Goal: Use online tool/utility: Utilize a website feature to perform a specific function

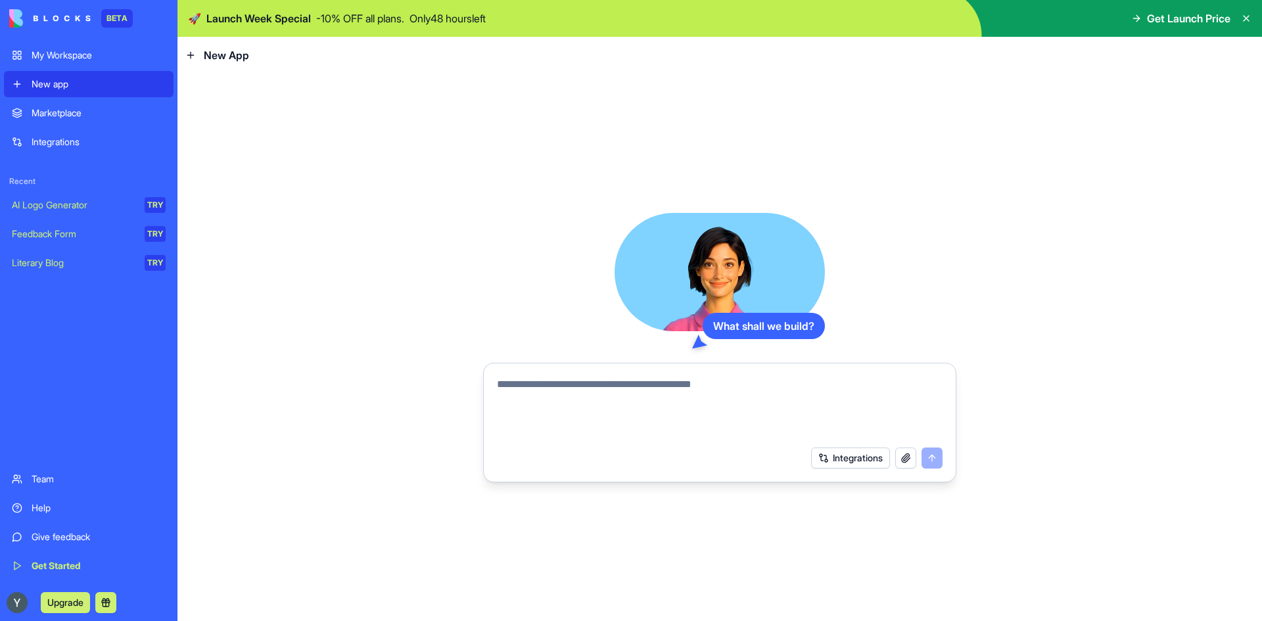
click at [54, 535] on div "Give feedback" at bounding box center [99, 536] width 134 height 13
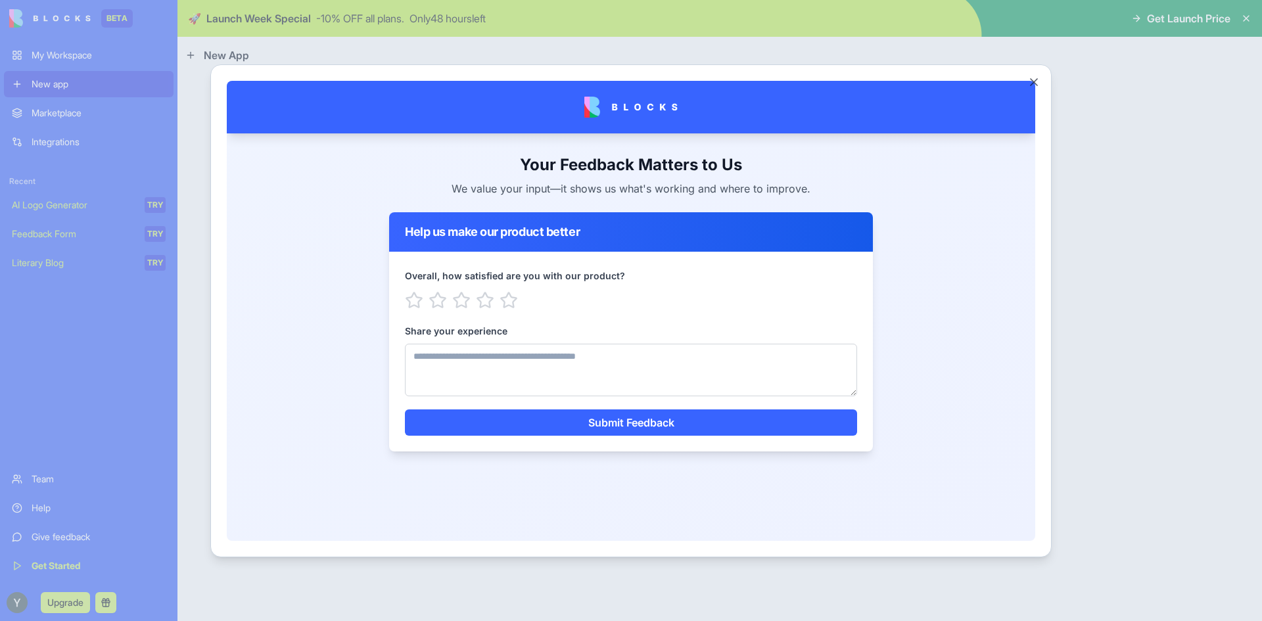
click at [463, 355] on textarea "Share your experience" at bounding box center [631, 369] width 452 height 53
drag, startPoint x: 942, startPoint y: 109, endPoint x: 553, endPoint y: 108, distance: 388.4
click at [559, 105] on div at bounding box center [631, 106] width 766 height 53
click at [540, 112] on div at bounding box center [631, 106] width 766 height 53
click at [1034, 78] on button "Close" at bounding box center [1033, 82] width 13 height 13
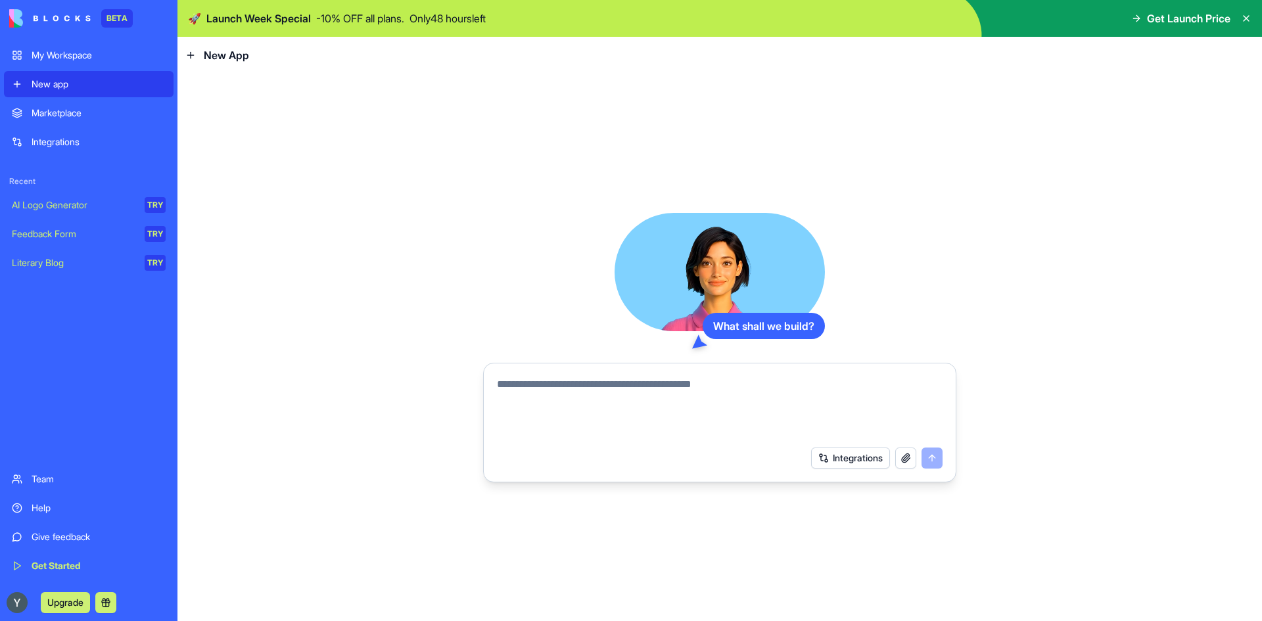
click at [84, 106] on link "Marketplace" at bounding box center [89, 113] width 170 height 26
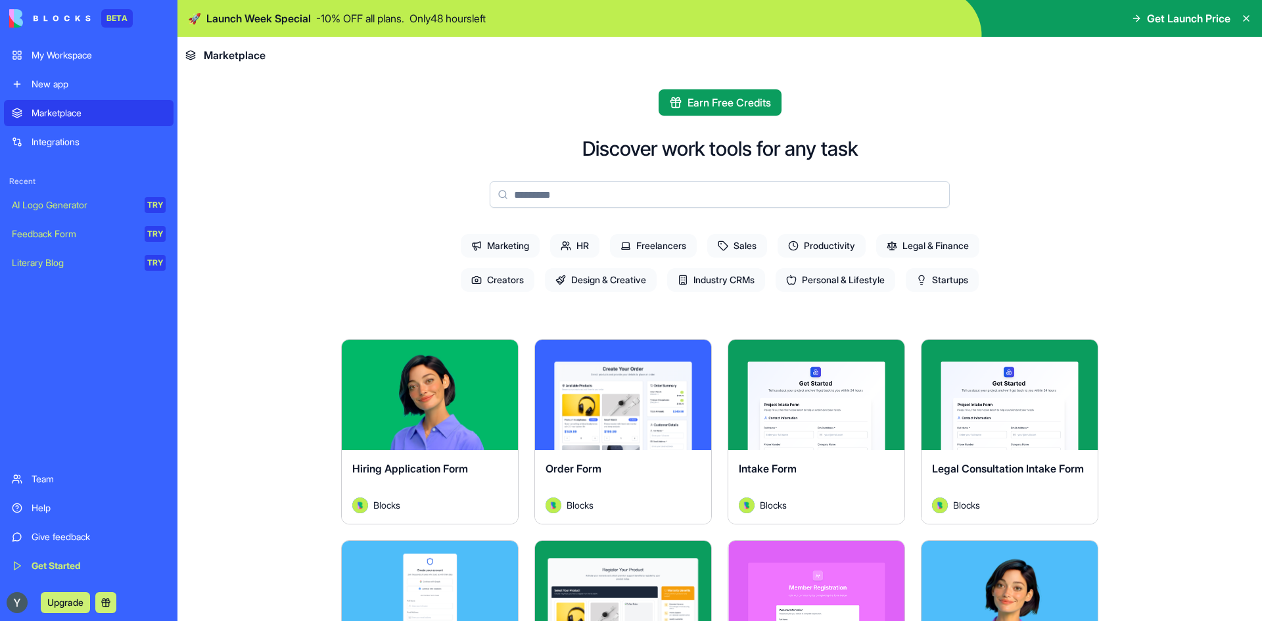
click at [93, 134] on link "Integrations" at bounding box center [89, 142] width 170 height 26
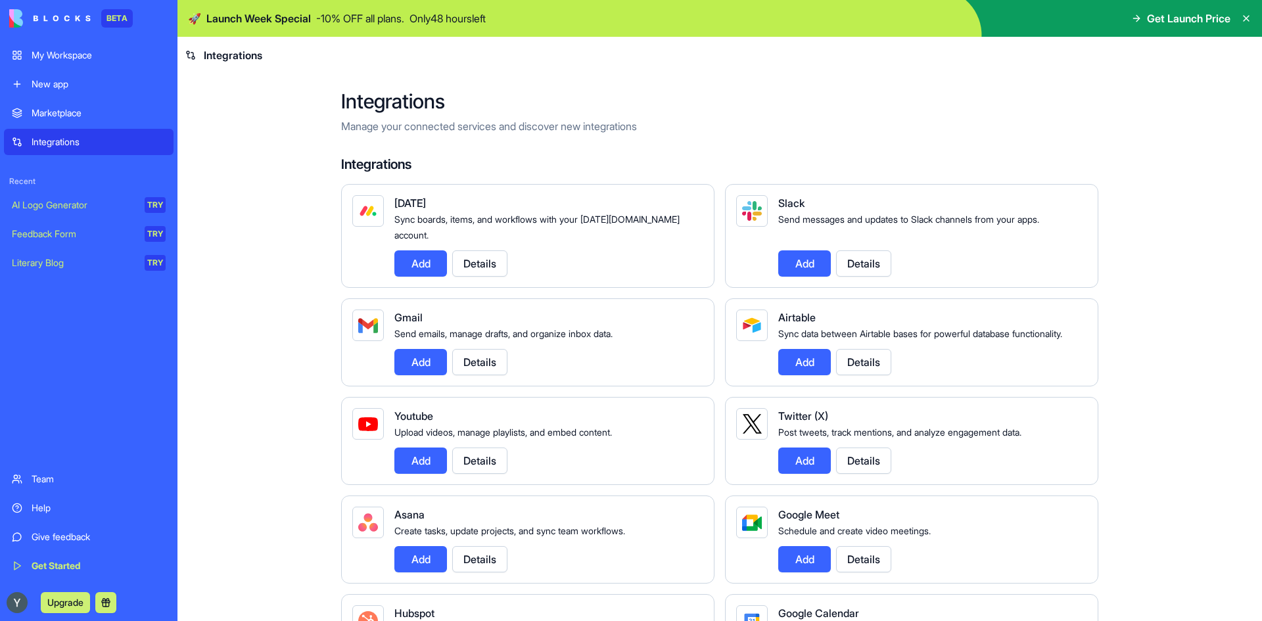
drag, startPoint x: 267, startPoint y: 157, endPoint x: 253, endPoint y: 88, distance: 70.4
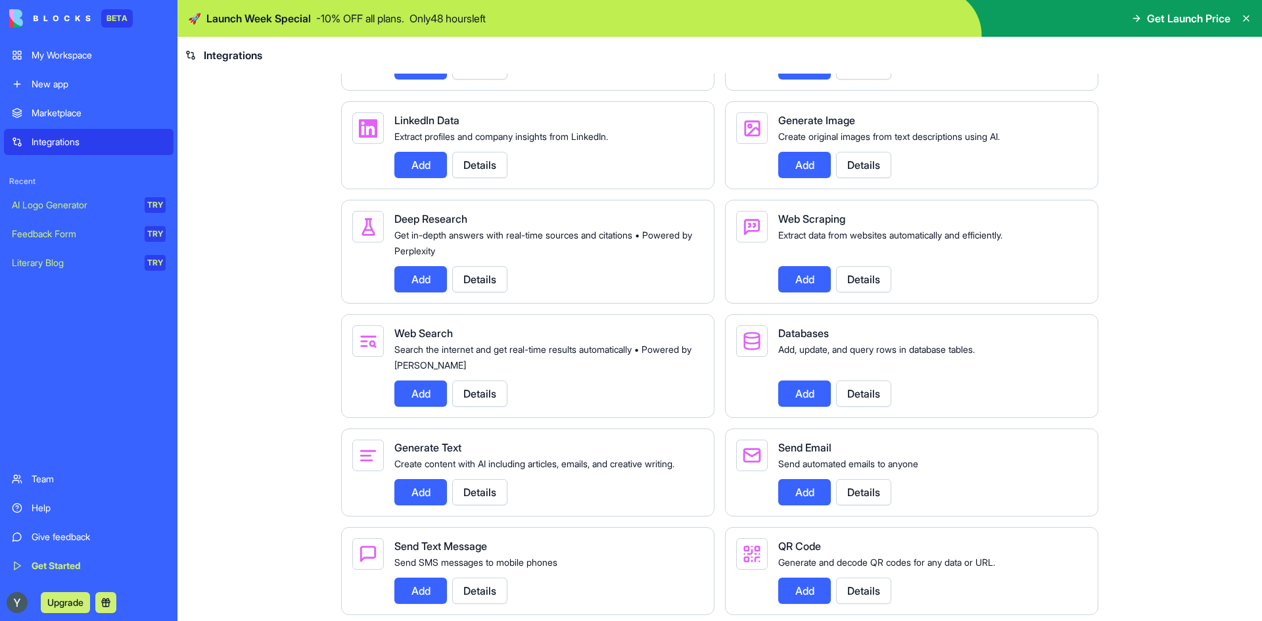
drag, startPoint x: 239, startPoint y: 140, endPoint x: 276, endPoint y: 263, distance: 128.3
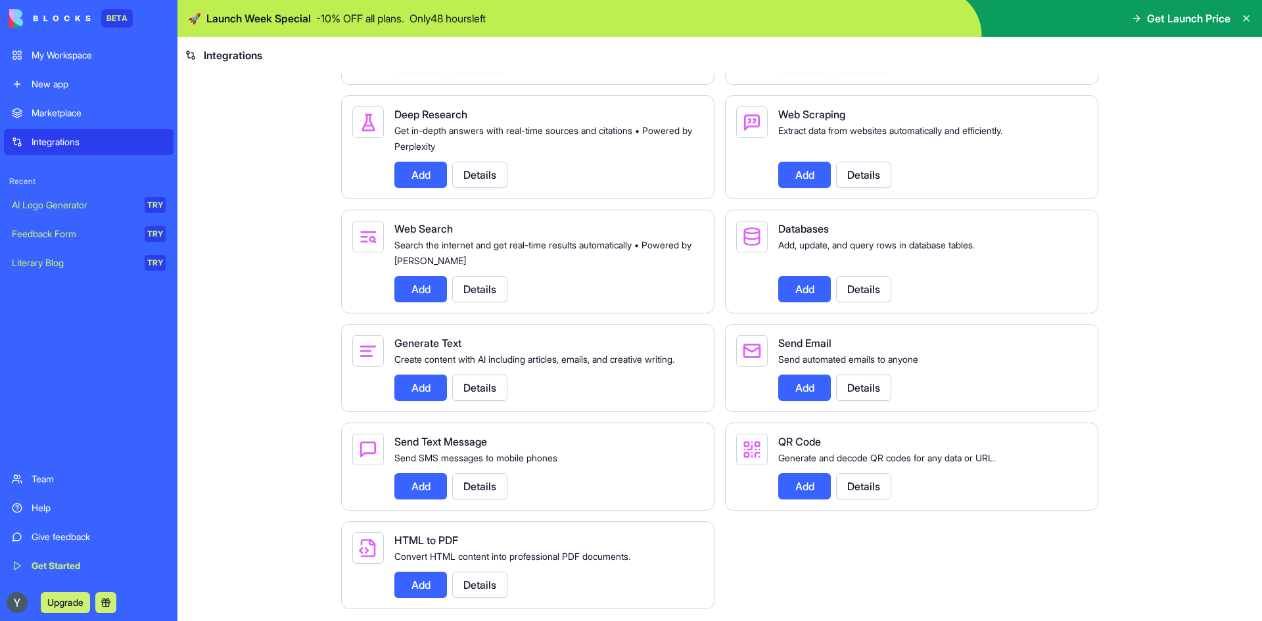
scroll to position [1539, 0]
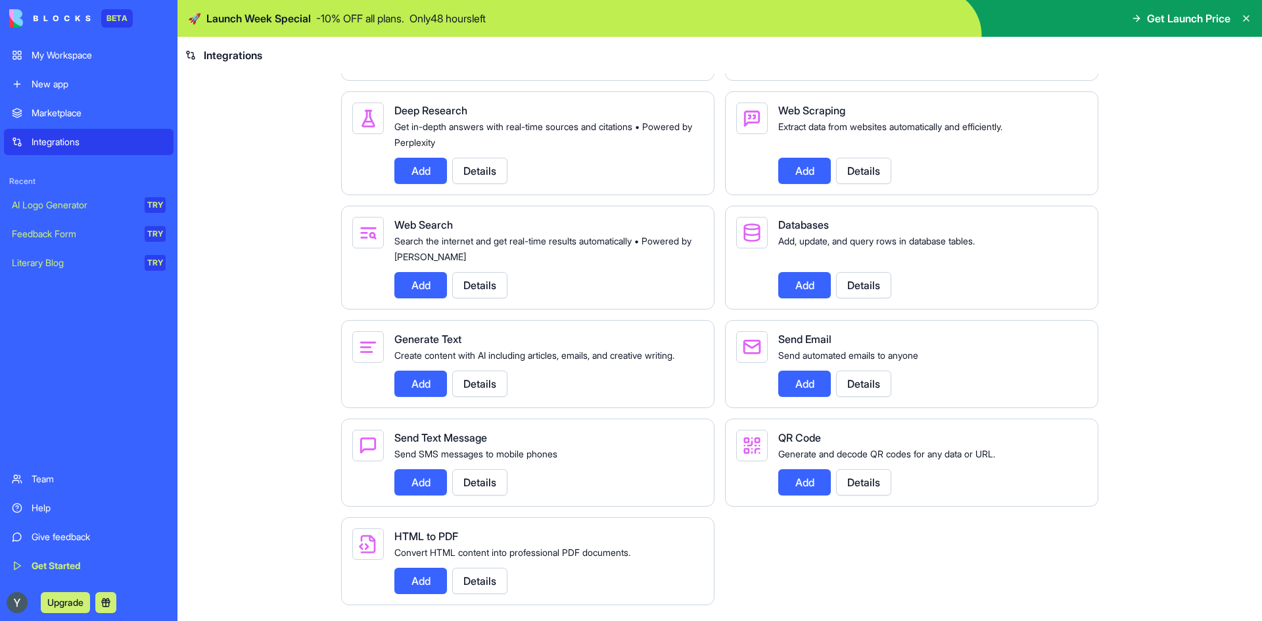
drag, startPoint x: 271, startPoint y: 237, endPoint x: 290, endPoint y: 314, distance: 79.1
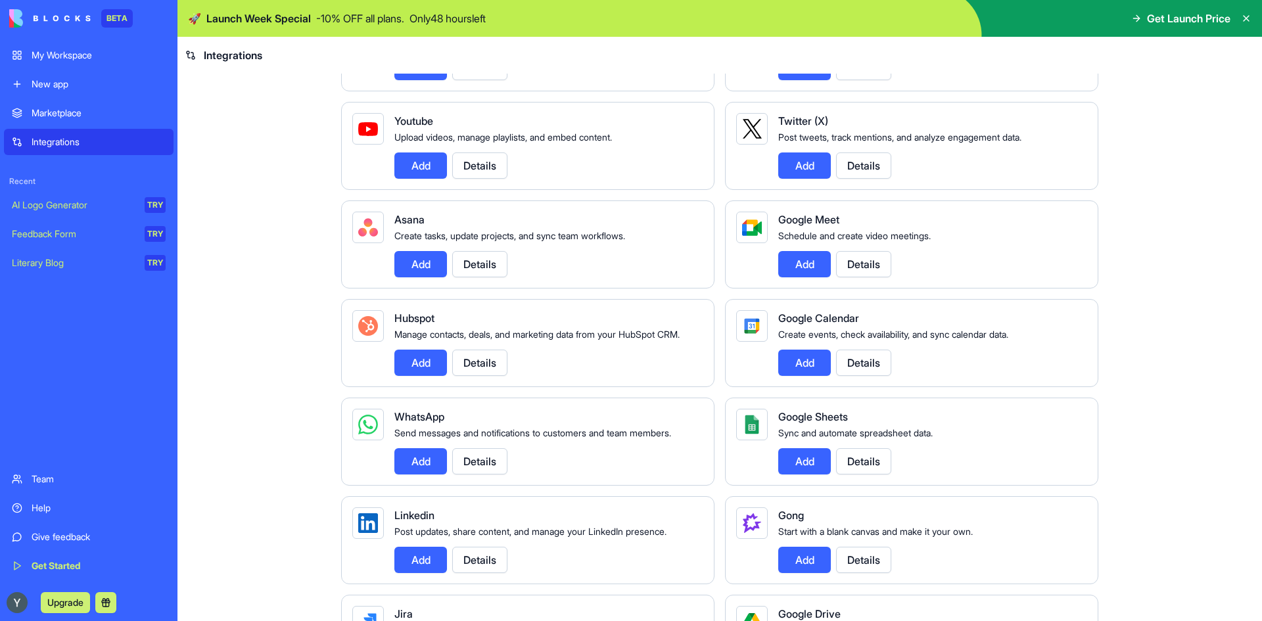
scroll to position [0, 0]
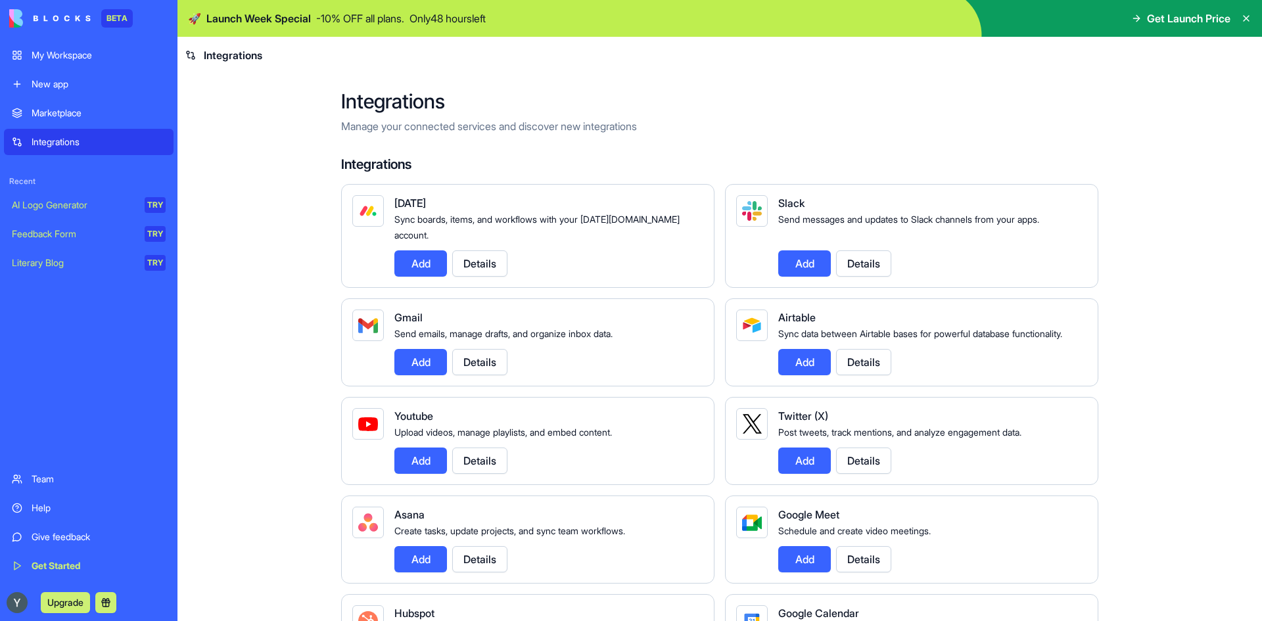
drag, startPoint x: 285, startPoint y: 308, endPoint x: 79, endPoint y: 87, distance: 301.8
click at [67, 61] on div "My Workspace" at bounding box center [99, 55] width 134 height 13
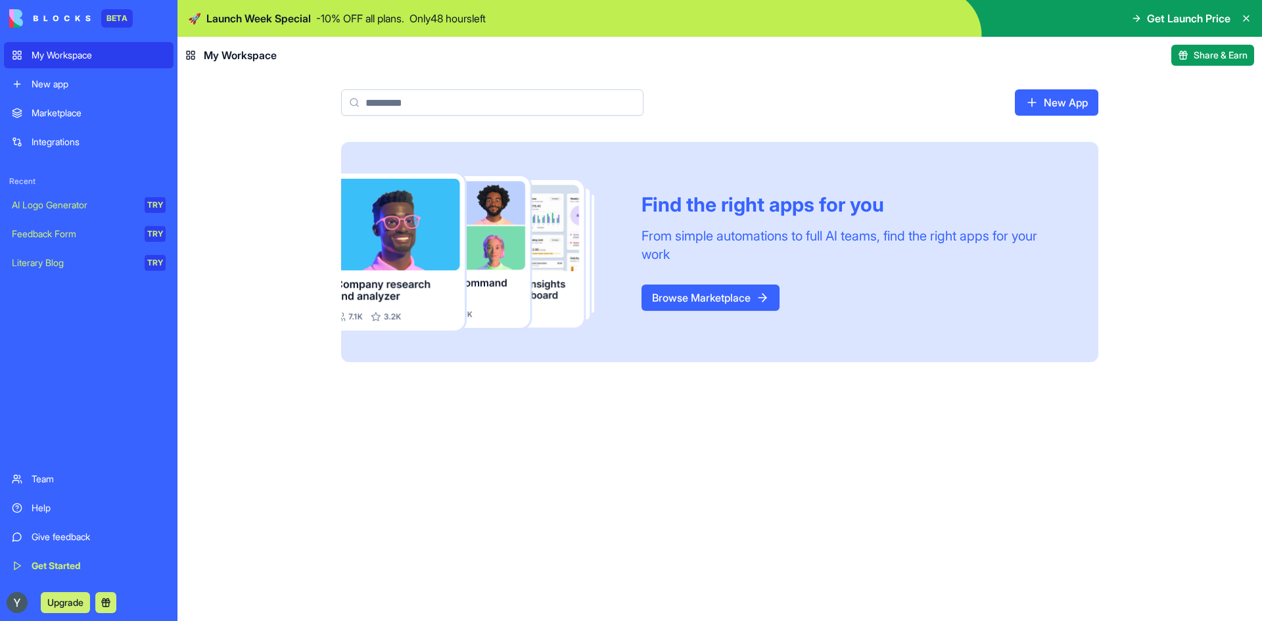
click at [72, 76] on link "New app" at bounding box center [89, 84] width 170 height 26
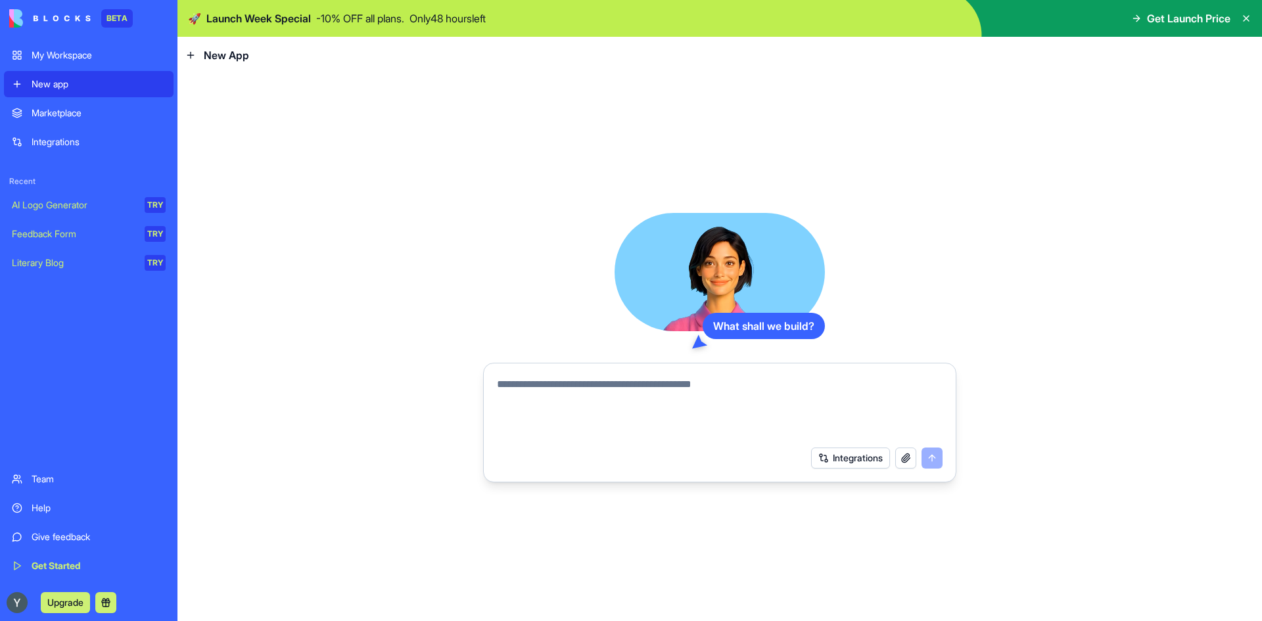
click at [665, 381] on textarea at bounding box center [720, 408] width 446 height 63
click at [714, 332] on div "What shall we build?" at bounding box center [764, 326] width 122 height 26
click at [689, 420] on textarea at bounding box center [720, 408] width 446 height 63
type textarea "**********"
click at [936, 459] on button "submit" at bounding box center [931, 458] width 21 height 21
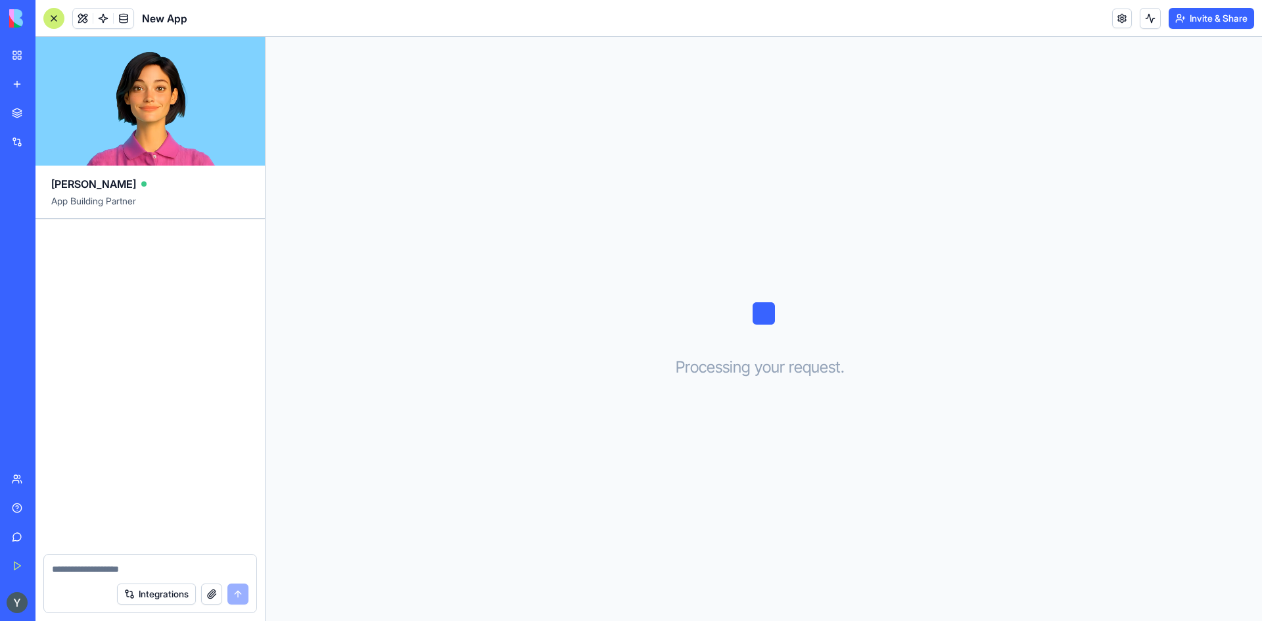
drag, startPoint x: 155, startPoint y: 101, endPoint x: 95, endPoint y: 100, distance: 60.5
click at [89, 102] on video at bounding box center [149, 101] width 229 height 129
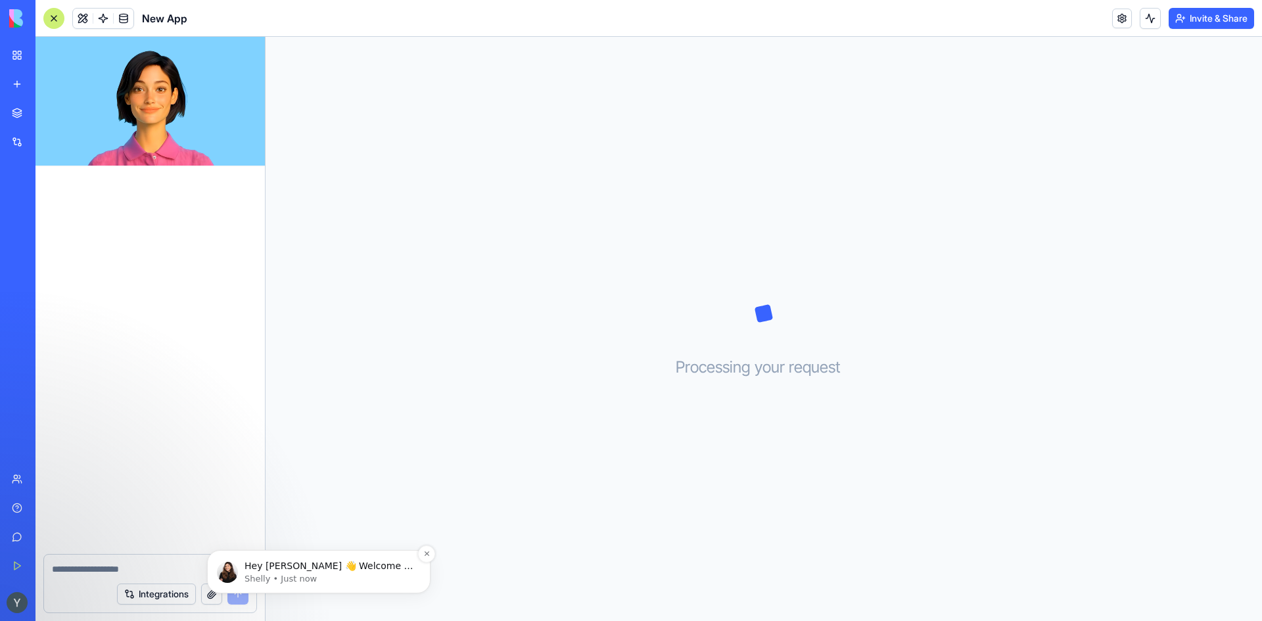
click at [321, 574] on p "Shelly • Just now" at bounding box center [329, 579] width 170 height 12
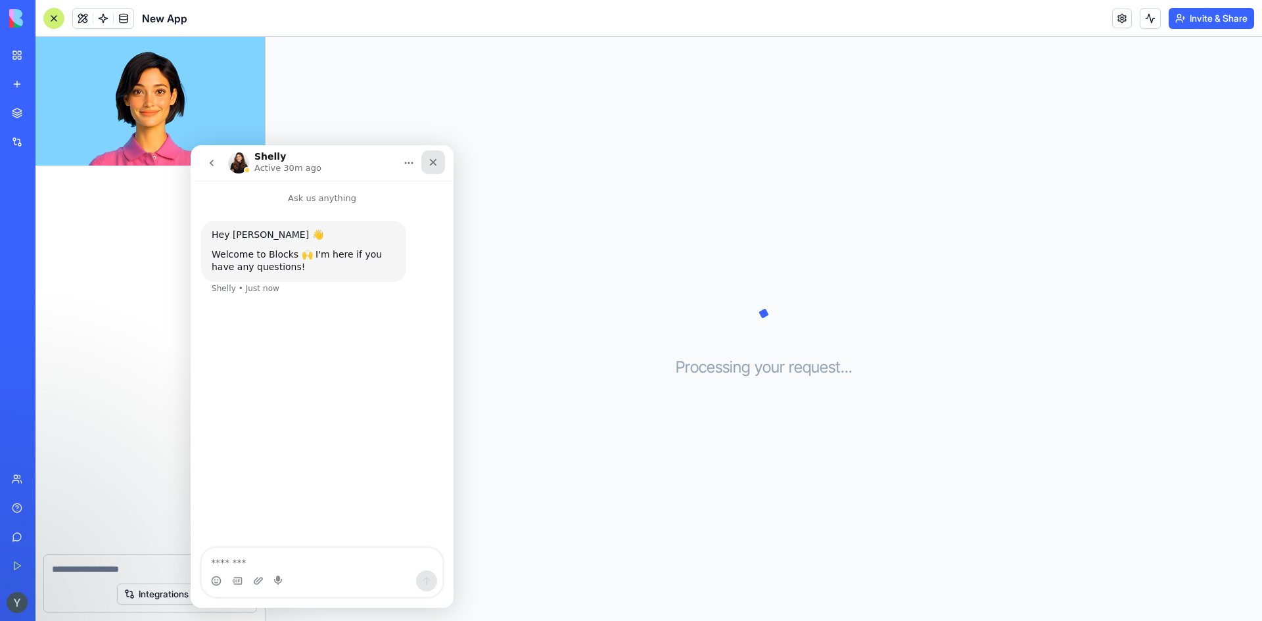
click at [431, 170] on div "Close" at bounding box center [433, 162] width 24 height 24
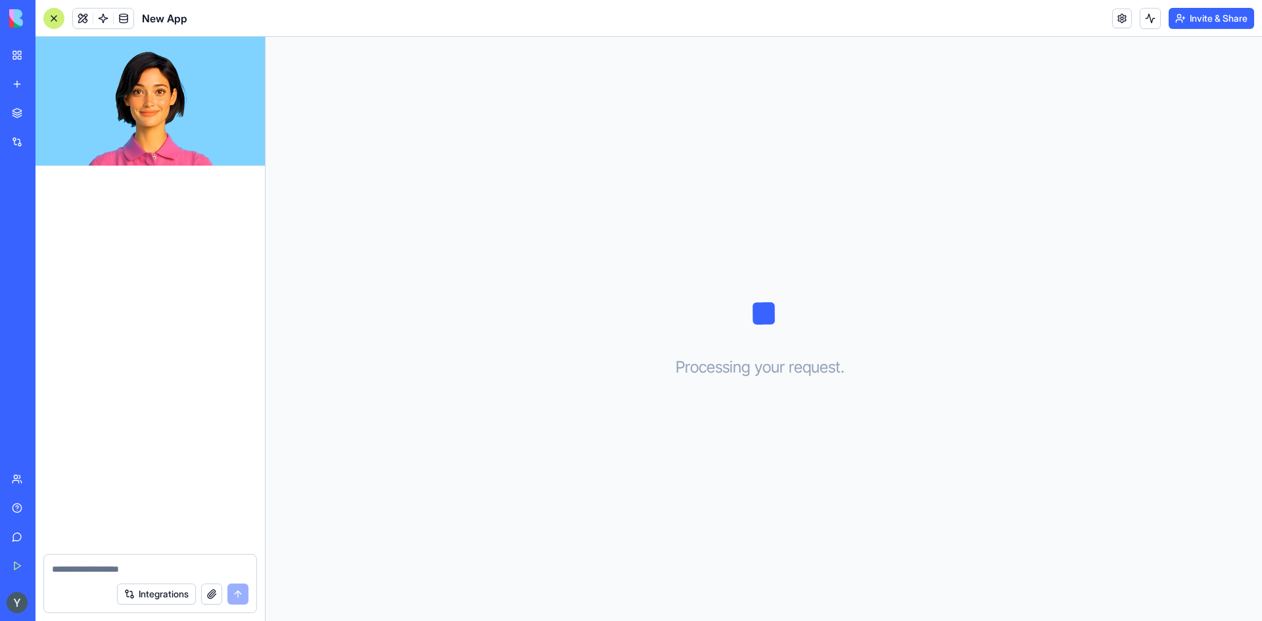
drag, startPoint x: 140, startPoint y: 103, endPoint x: 292, endPoint y: 127, distance: 153.6
click at [292, 127] on div "Integrations Processing your request . . ." at bounding box center [648, 329] width 1226 height 584
drag, startPoint x: 83, startPoint y: 115, endPoint x: 68, endPoint y: 115, distance: 14.5
click at [69, 115] on video at bounding box center [149, 101] width 229 height 129
drag, startPoint x: 153, startPoint y: 116, endPoint x: 384, endPoint y: 127, distance: 231.6
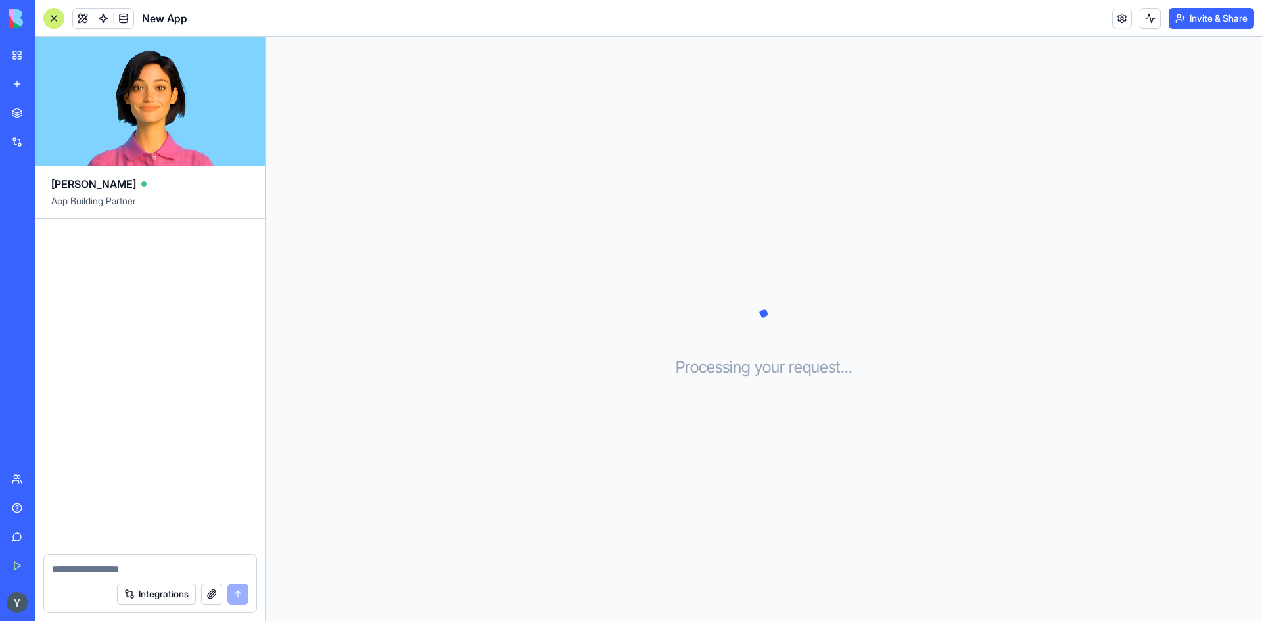
click at [285, 122] on div "Ella App Building Partner Integrations Processing your request . . ." at bounding box center [648, 329] width 1226 height 584
drag, startPoint x: 850, startPoint y: 310, endPoint x: 503, endPoint y: 307, distance: 347.0
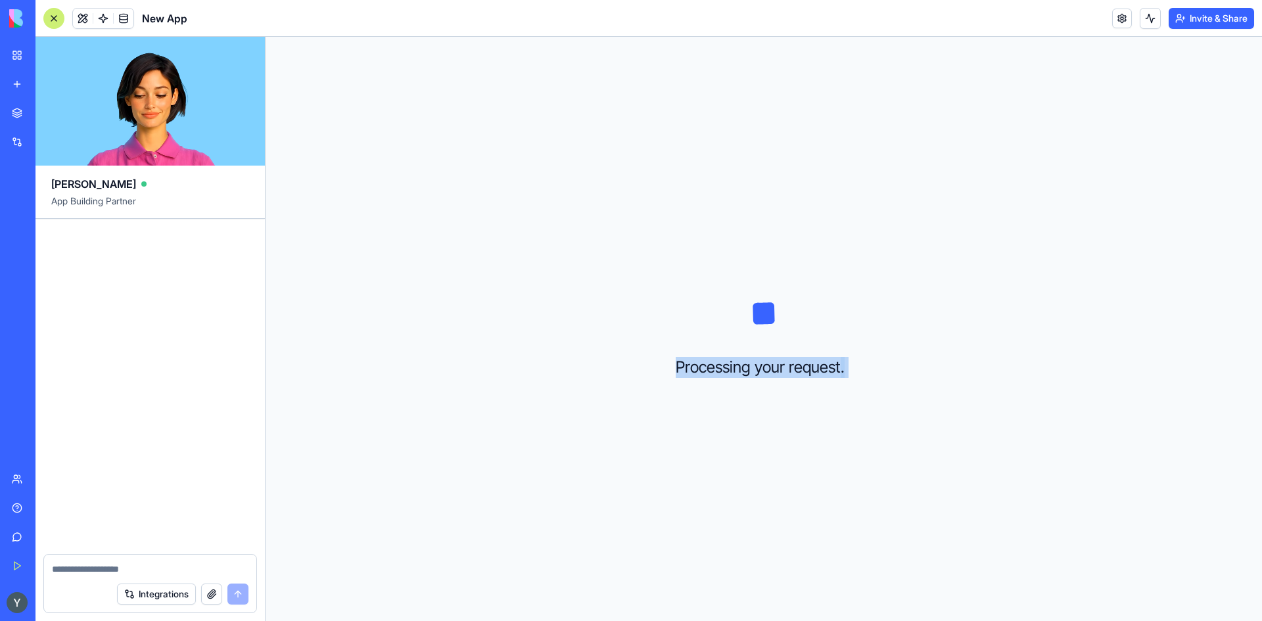
click at [503, 307] on div "Processing your request . . ." at bounding box center [764, 329] width 996 height 584
click at [626, 327] on div "Processing your request . . ." at bounding box center [764, 329] width 996 height 584
click at [42, 20] on header "New App Invite & Share" at bounding box center [648, 18] width 1226 height 37
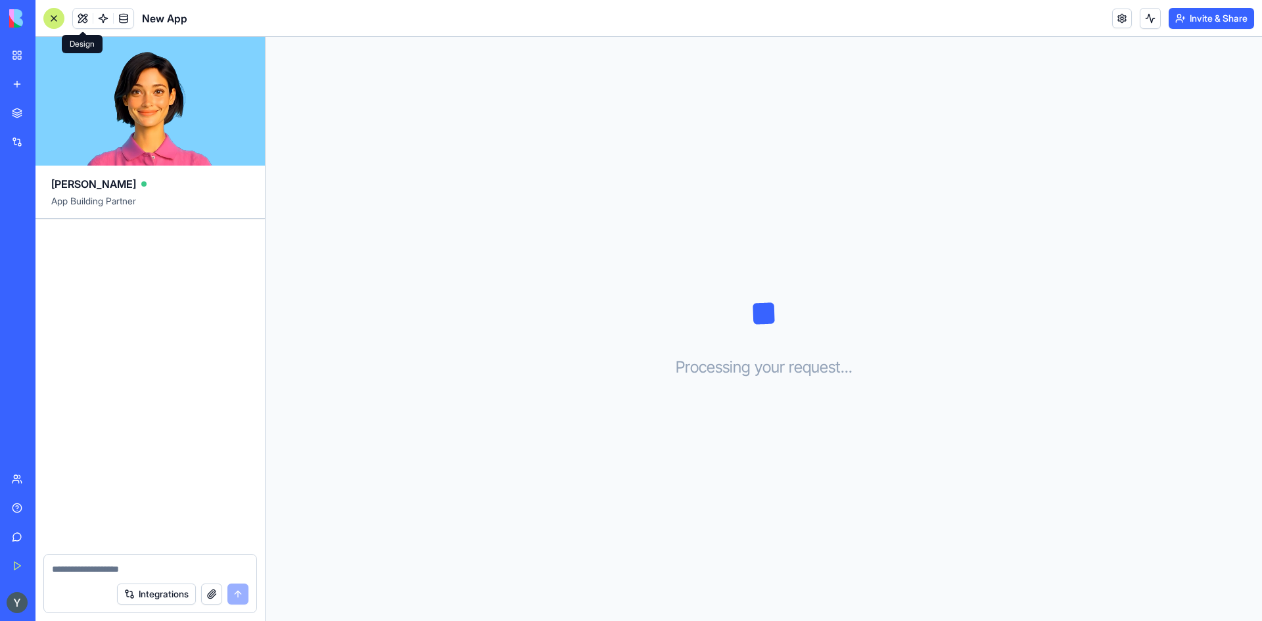
click at [87, 15] on button at bounding box center [83, 19] width 20 height 20
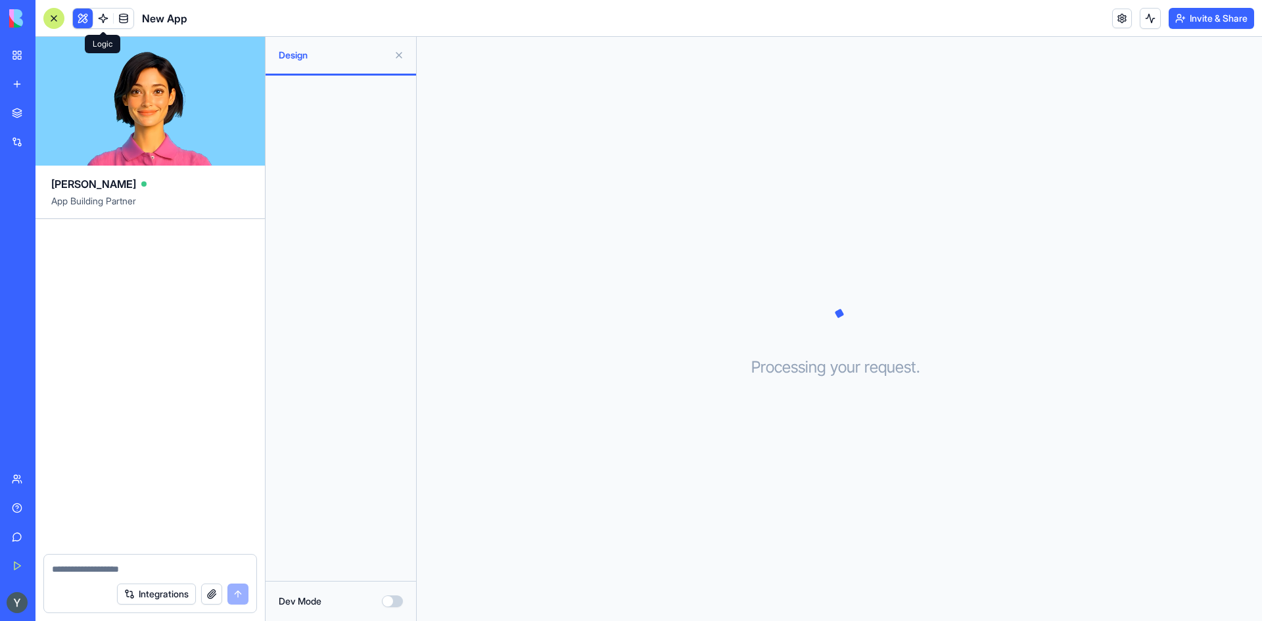
click at [102, 16] on link at bounding box center [103, 19] width 20 height 20
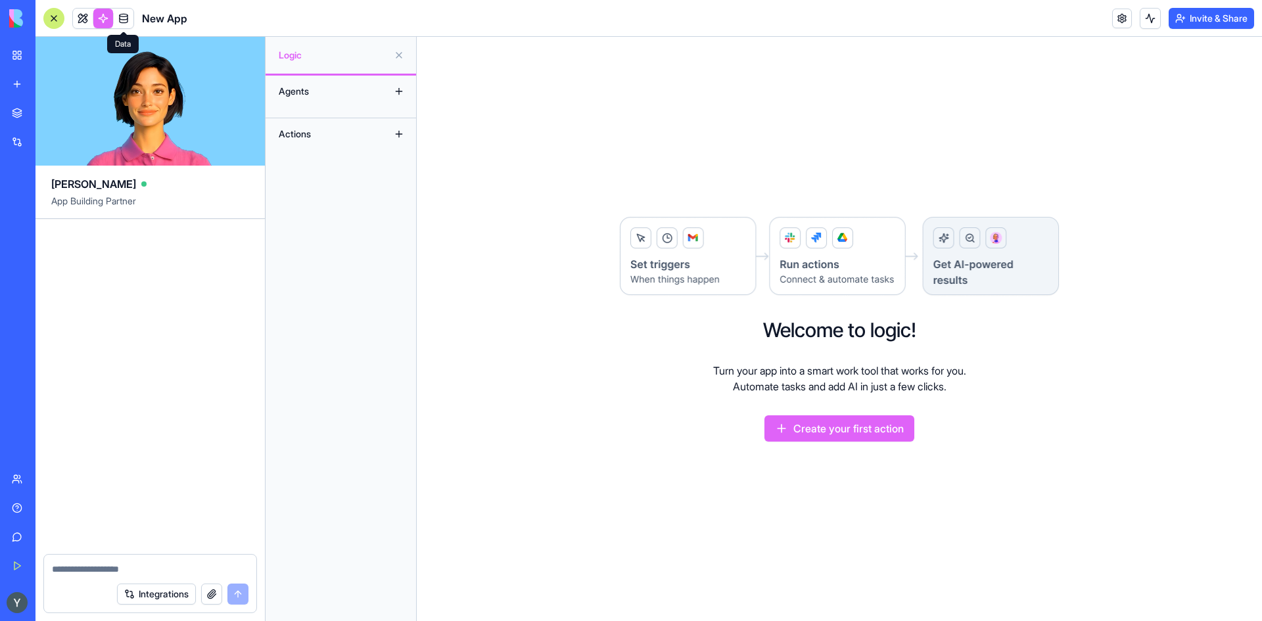
click at [119, 16] on link at bounding box center [124, 19] width 20 height 20
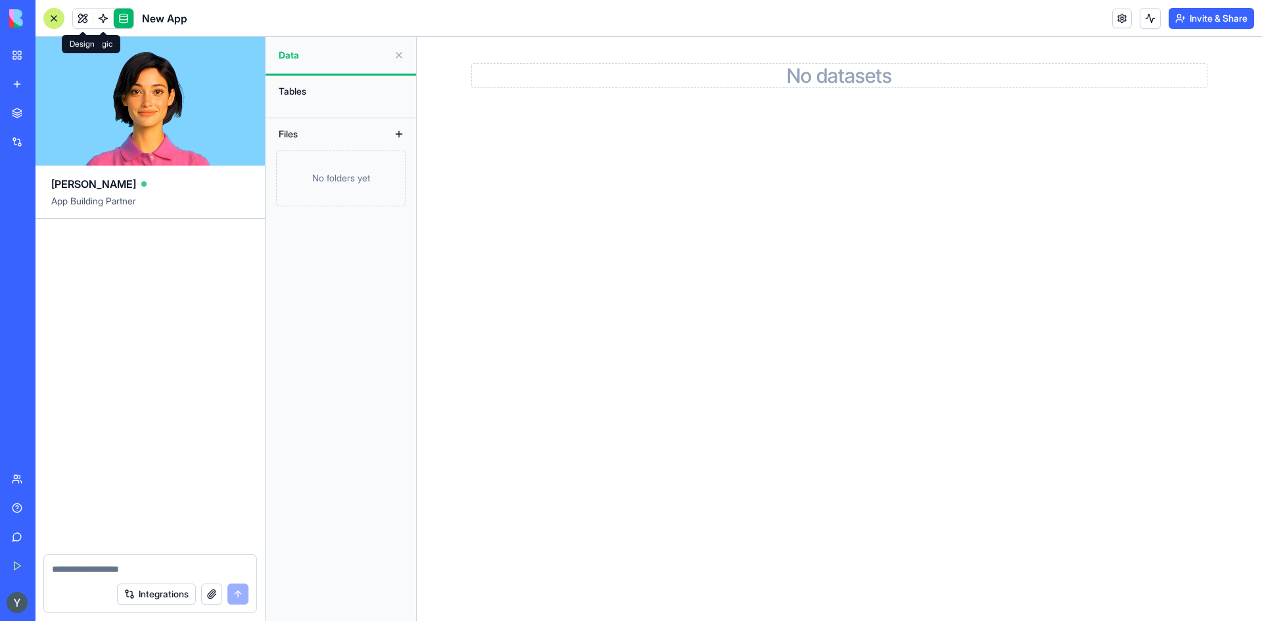
click at [82, 19] on link at bounding box center [83, 19] width 20 height 20
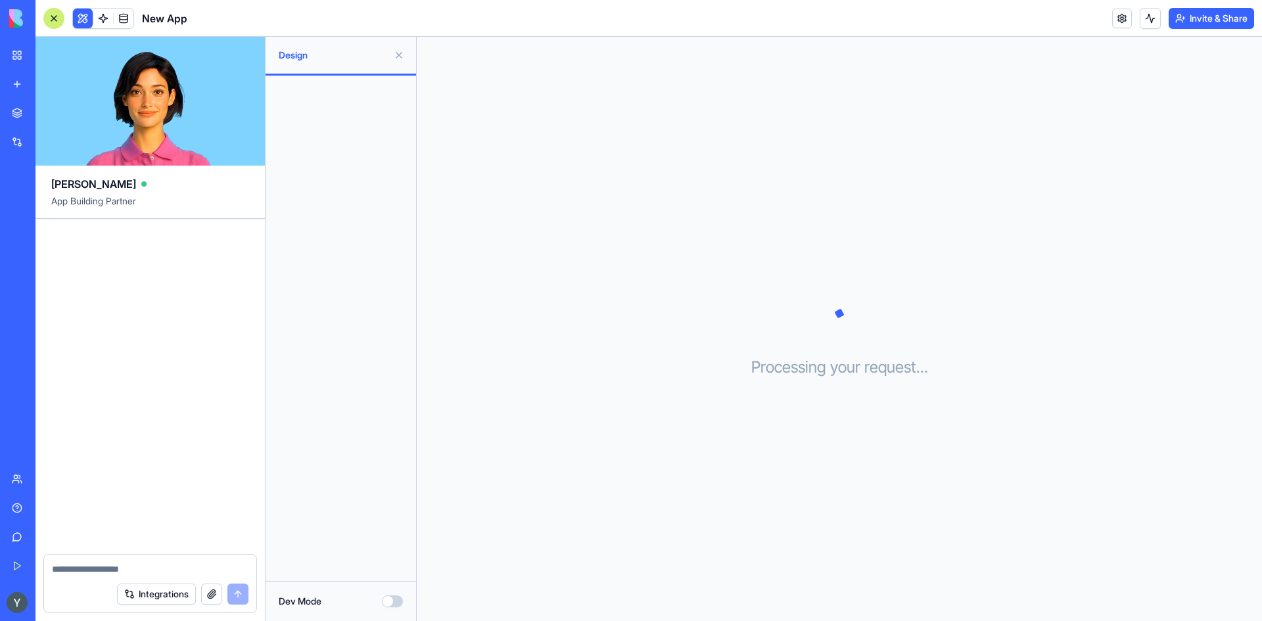
click at [68, 20] on div "New App" at bounding box center [115, 18] width 144 height 21
click at [53, 22] on div at bounding box center [53, 18] width 21 height 21
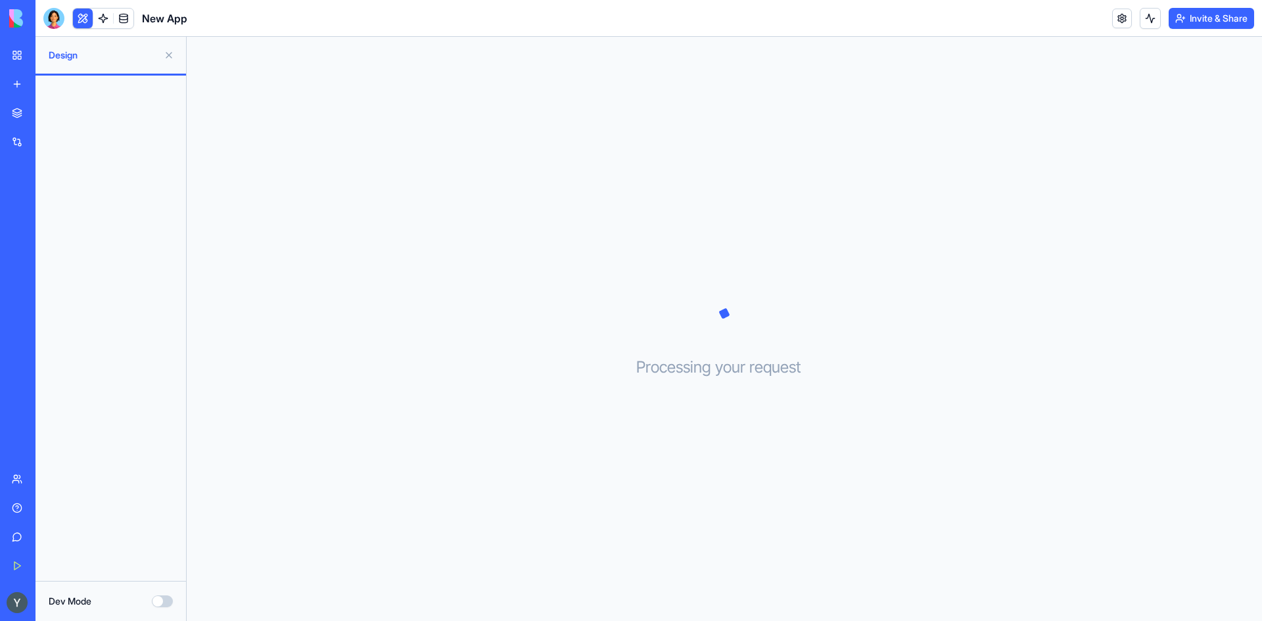
click at [13, 58] on link "My Workspace" at bounding box center [30, 55] width 53 height 26
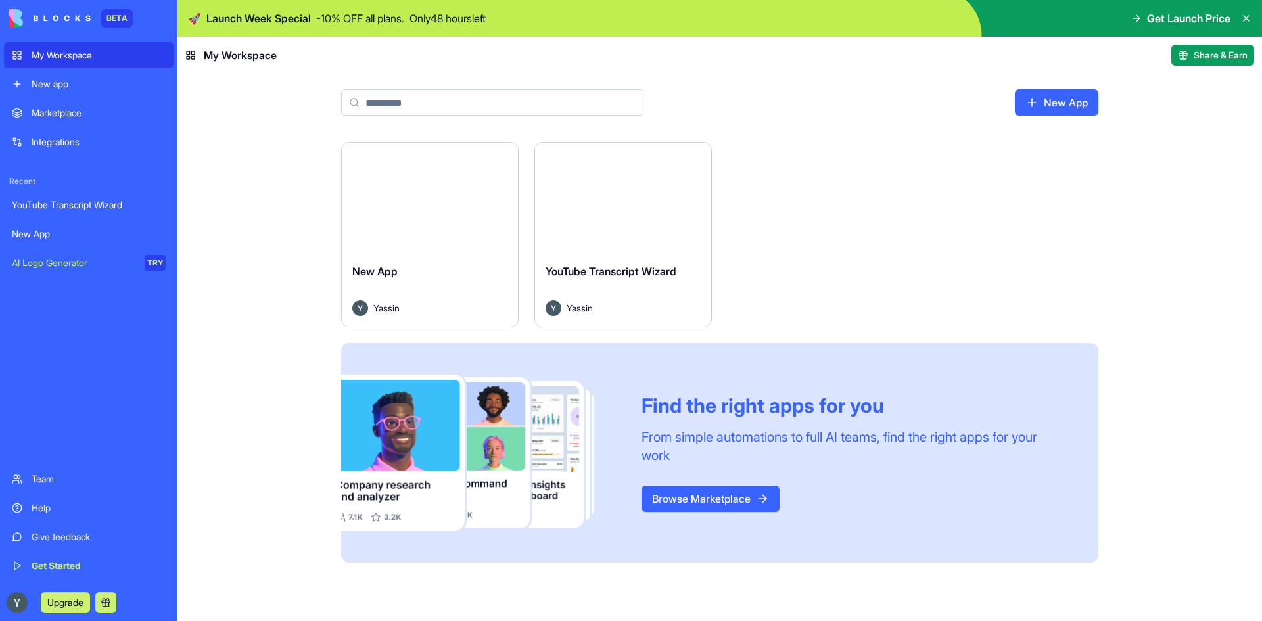
click at [121, 263] on div "AI Logo Generator" at bounding box center [74, 262] width 124 height 13
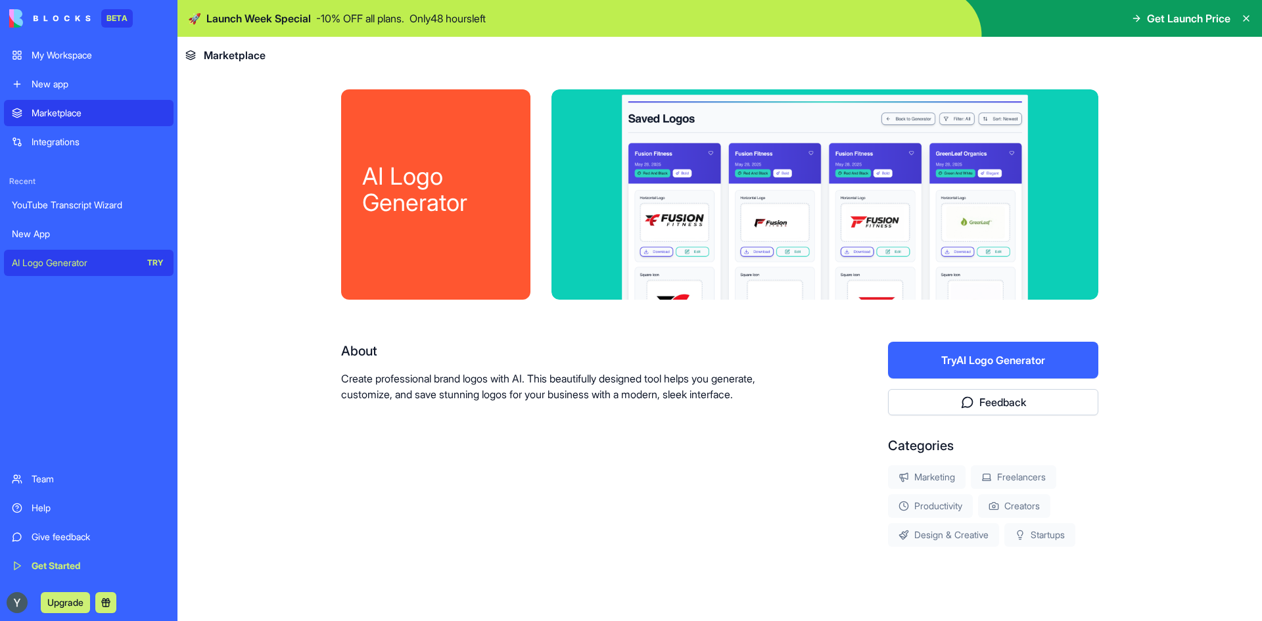
click at [73, 206] on div "YouTube Transcript Wizard" at bounding box center [89, 204] width 154 height 13
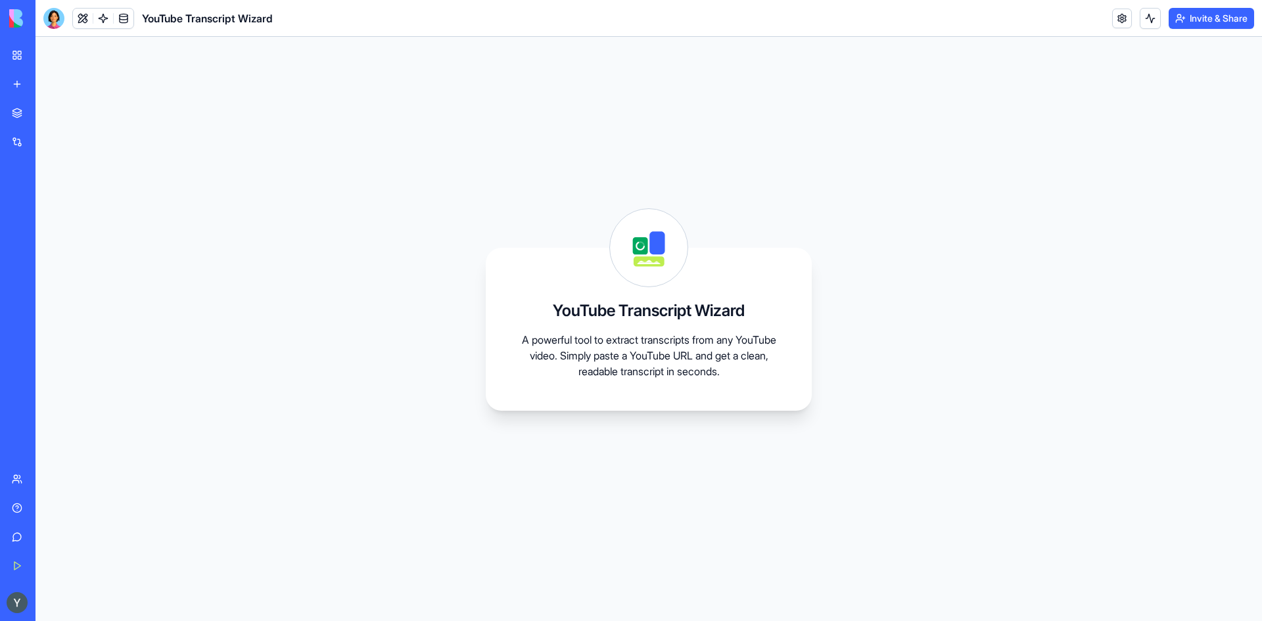
click at [64, 601] on button "Upgrade" at bounding box center [65, 602] width 49 height 21
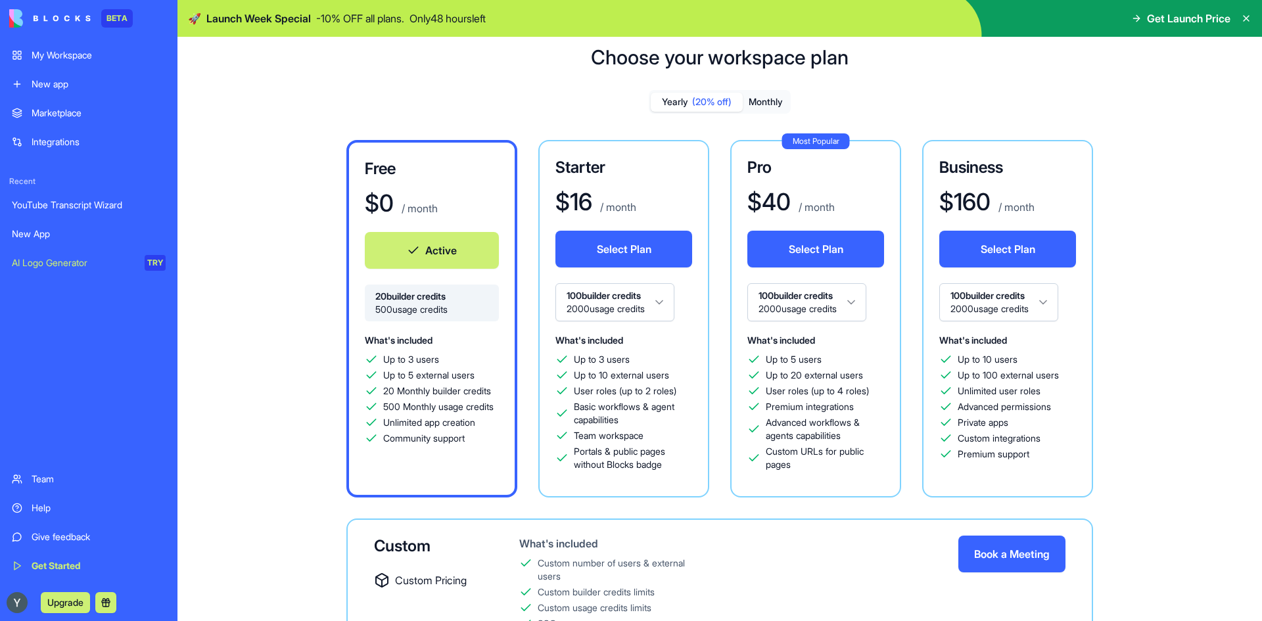
drag, startPoint x: 233, startPoint y: 320, endPoint x: 250, endPoint y: 352, distance: 36.2
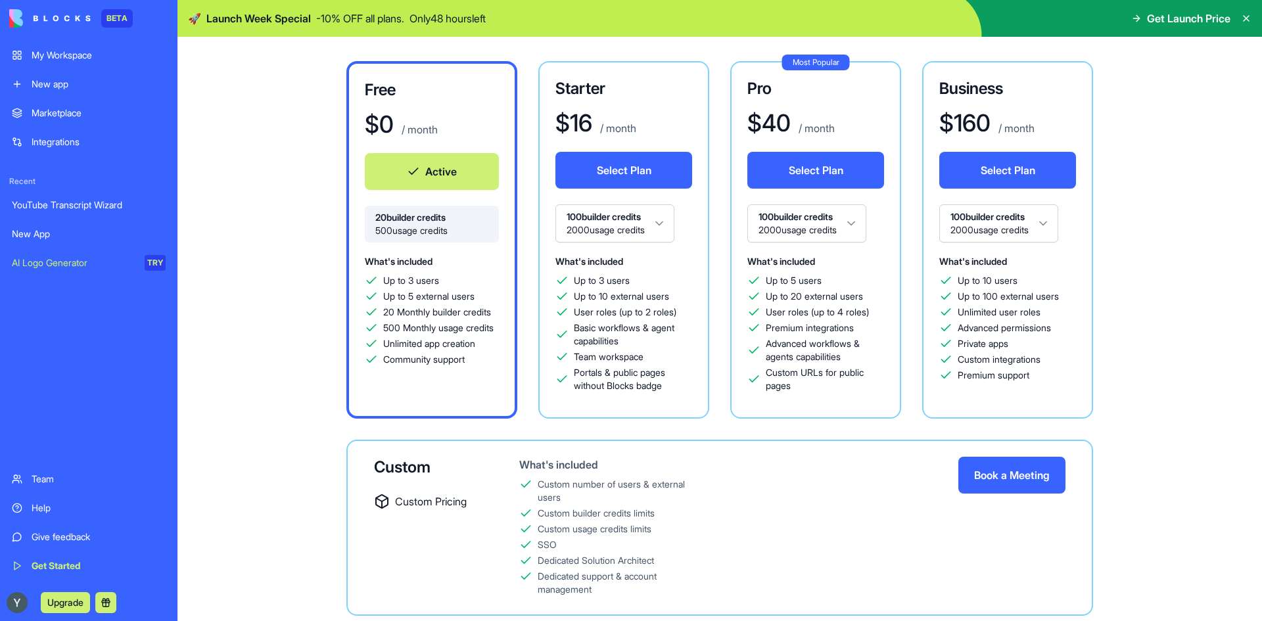
drag, startPoint x: 250, startPoint y: 352, endPoint x: 260, endPoint y: 388, distance: 37.6
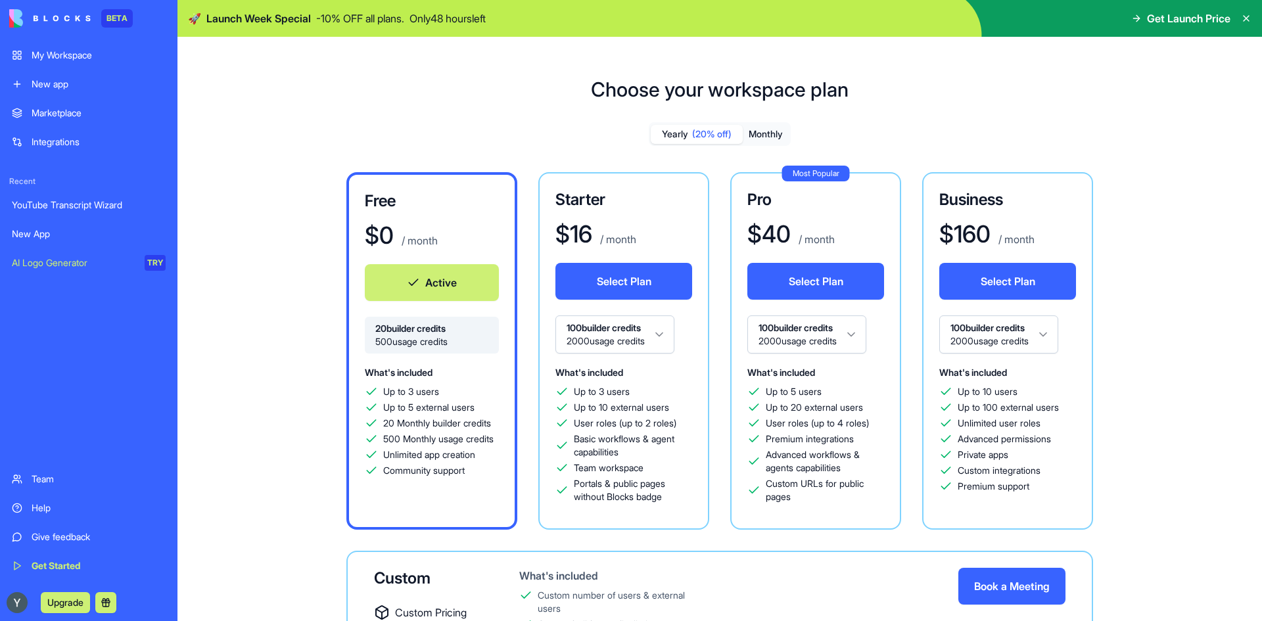
drag, startPoint x: 244, startPoint y: 360, endPoint x: 121, endPoint y: 170, distance: 226.8
click at [76, 53] on div "My Workspace" at bounding box center [99, 55] width 134 height 13
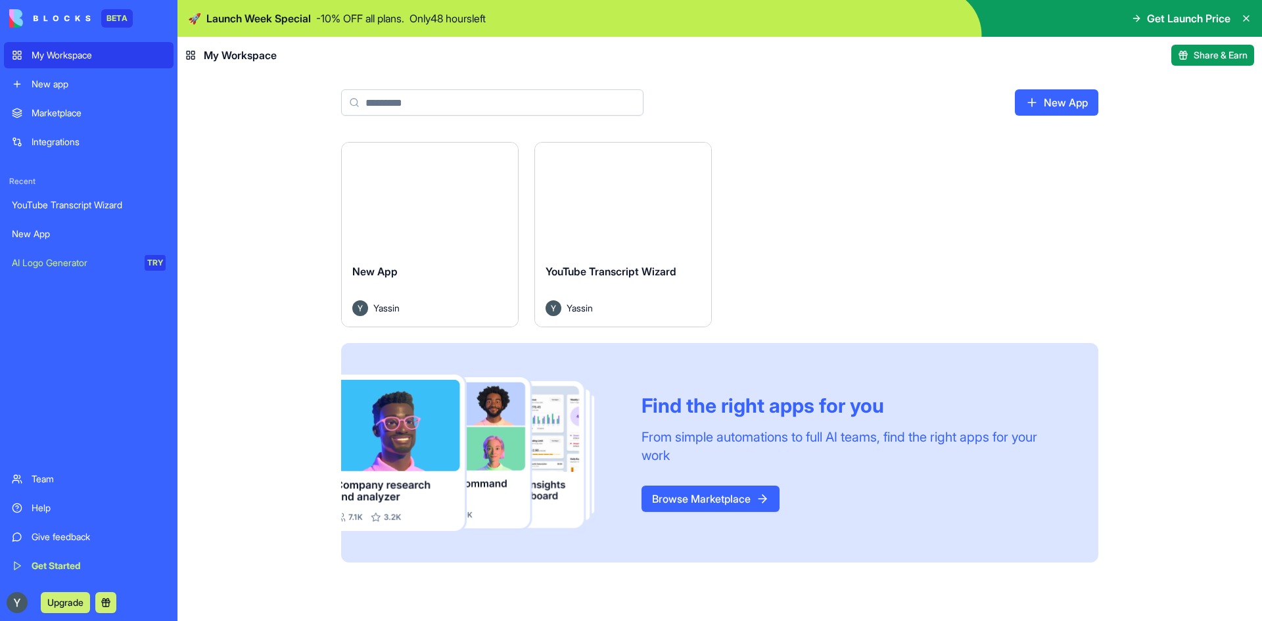
click at [613, 231] on div "Launch" at bounding box center [623, 198] width 176 height 110
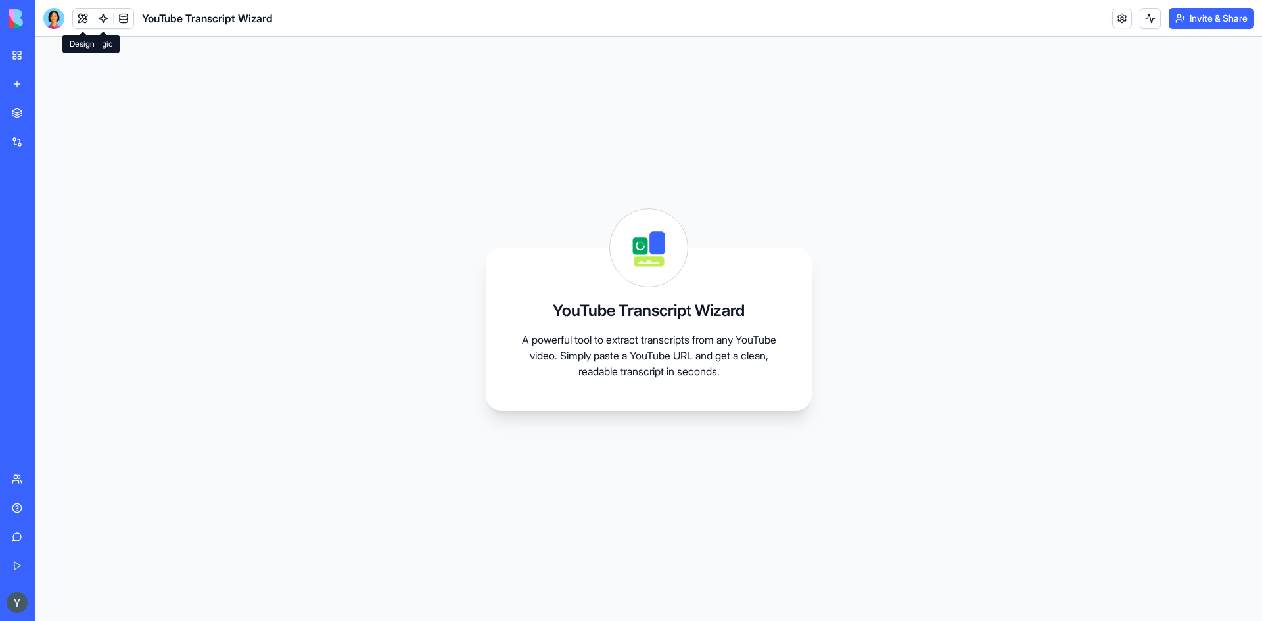
click at [85, 18] on button at bounding box center [83, 19] width 20 height 20
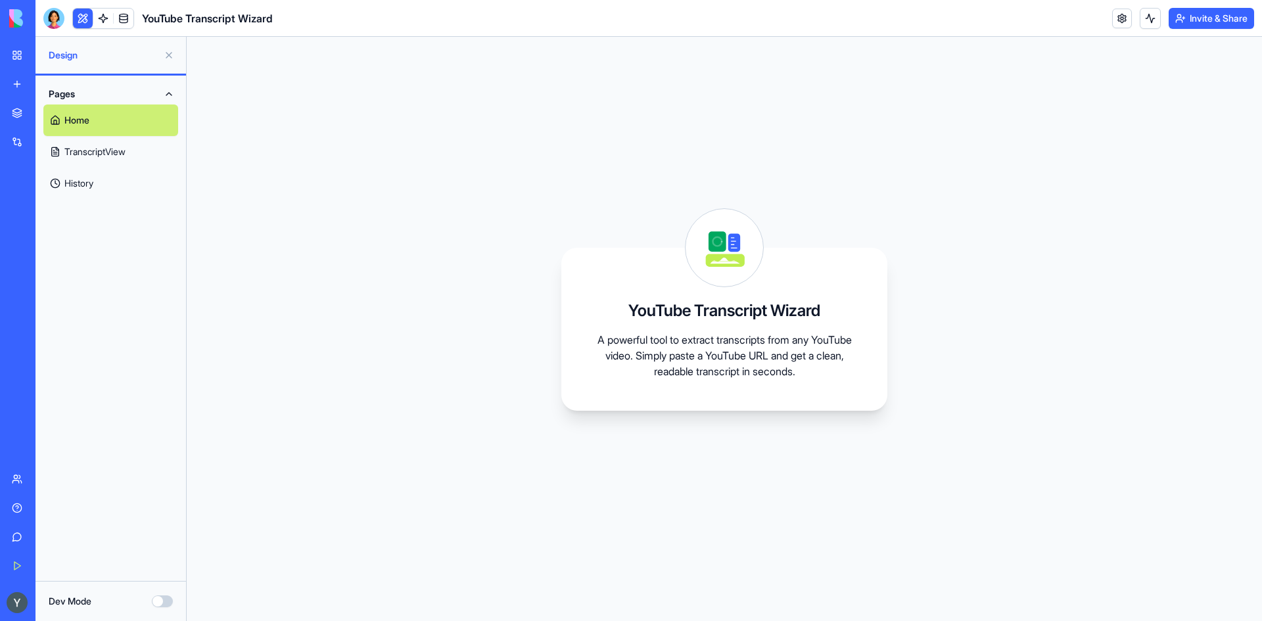
click at [103, 159] on link "TranscriptView" at bounding box center [110, 152] width 135 height 32
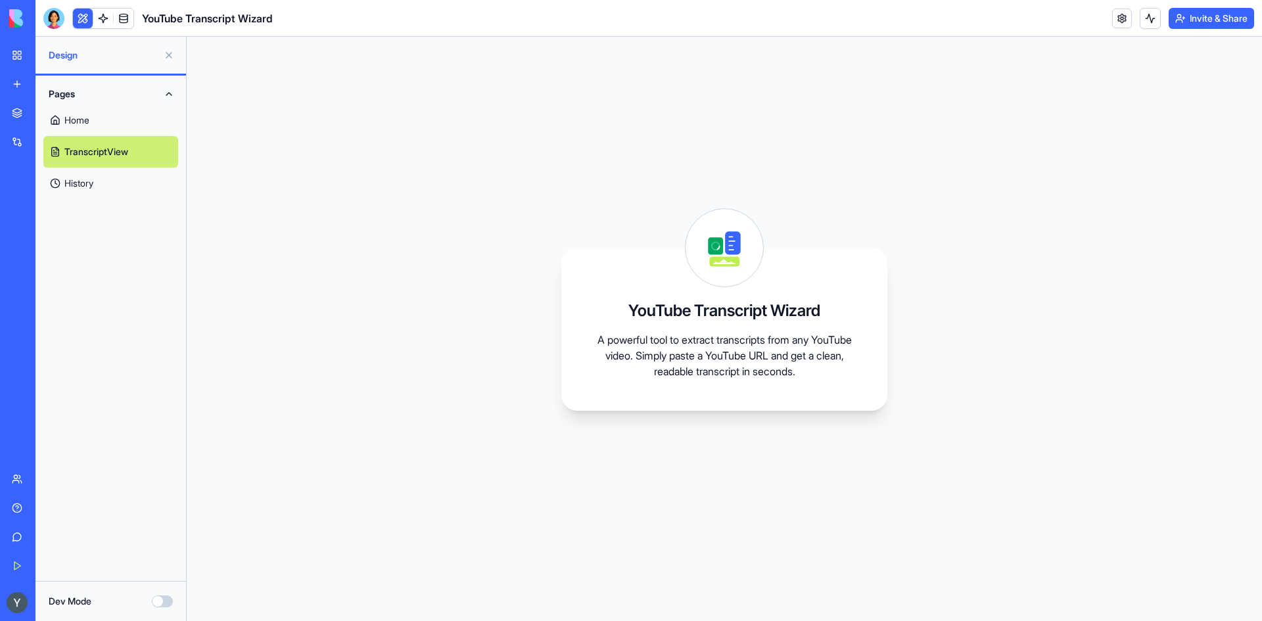
click at [115, 181] on link "History" at bounding box center [110, 184] width 135 height 32
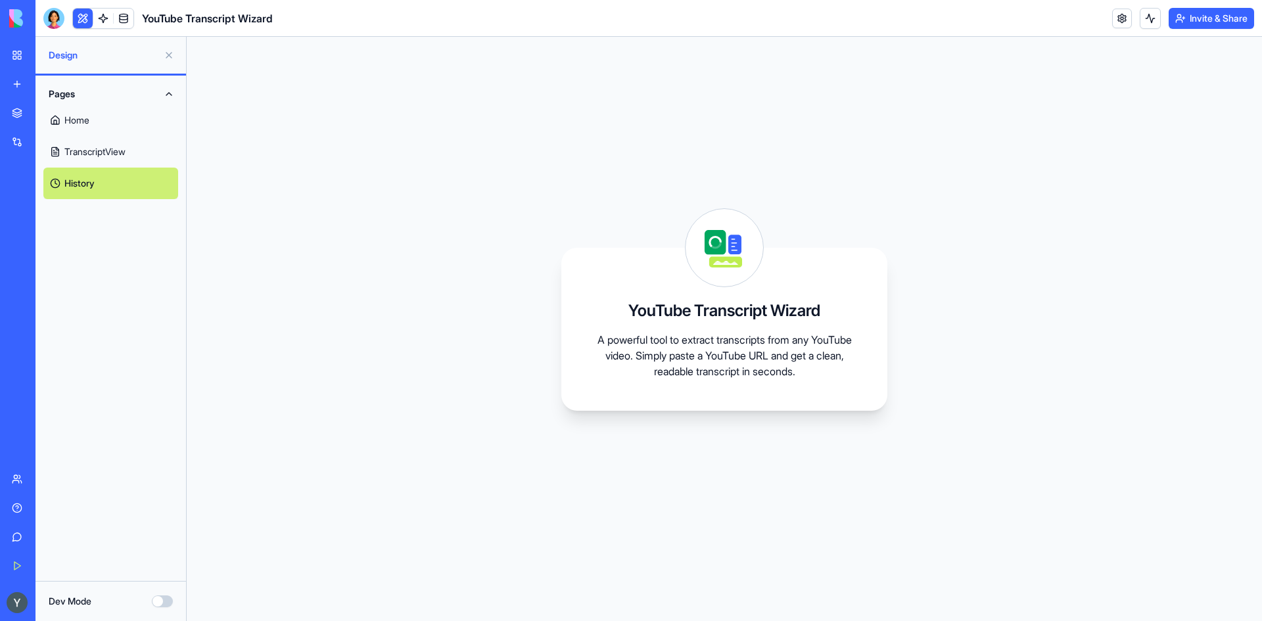
click at [106, 145] on link "TranscriptView" at bounding box center [110, 152] width 135 height 32
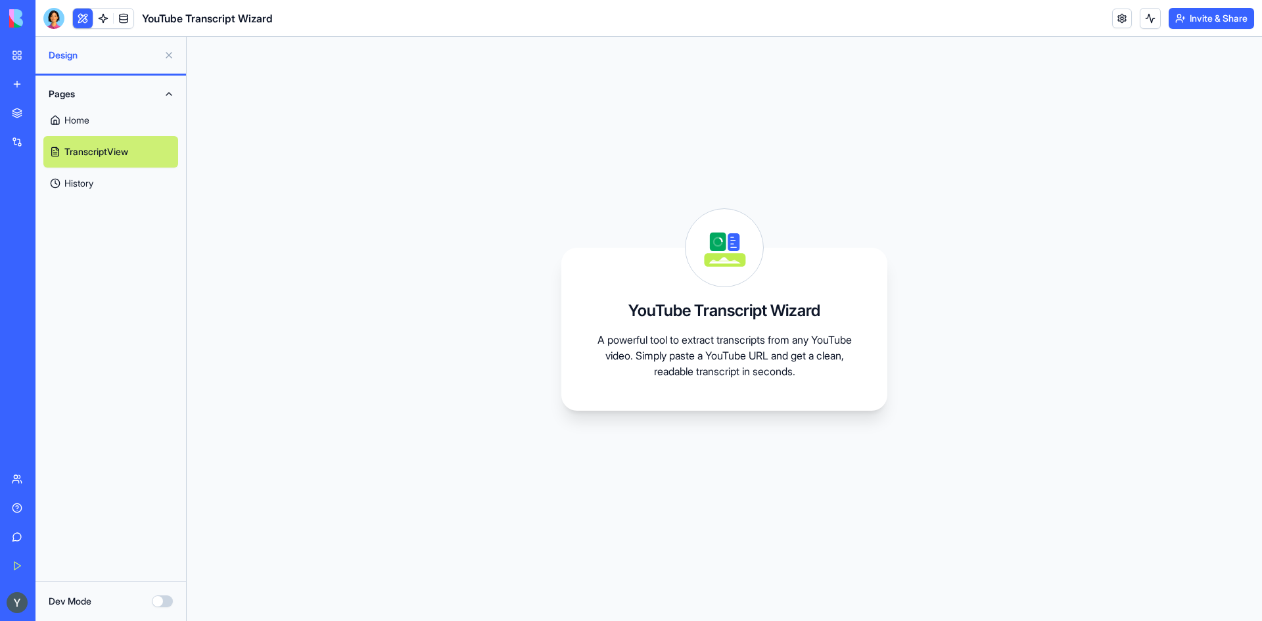
click at [94, 122] on link "Home" at bounding box center [110, 120] width 135 height 32
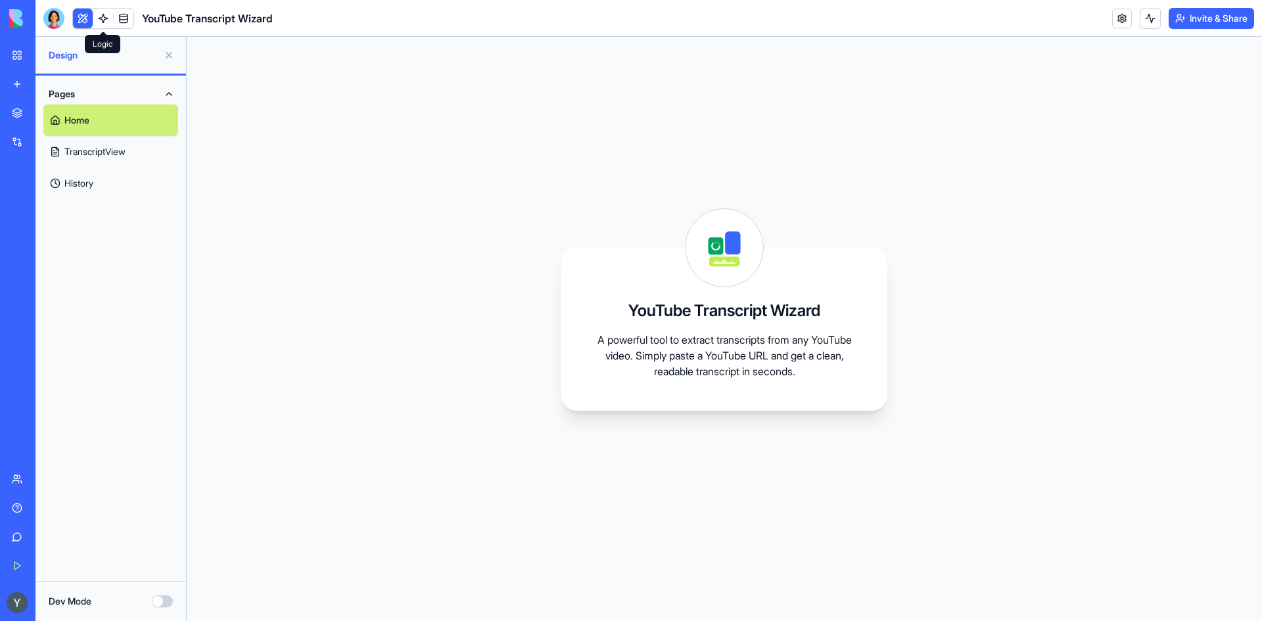
click at [98, 17] on link at bounding box center [103, 19] width 20 height 20
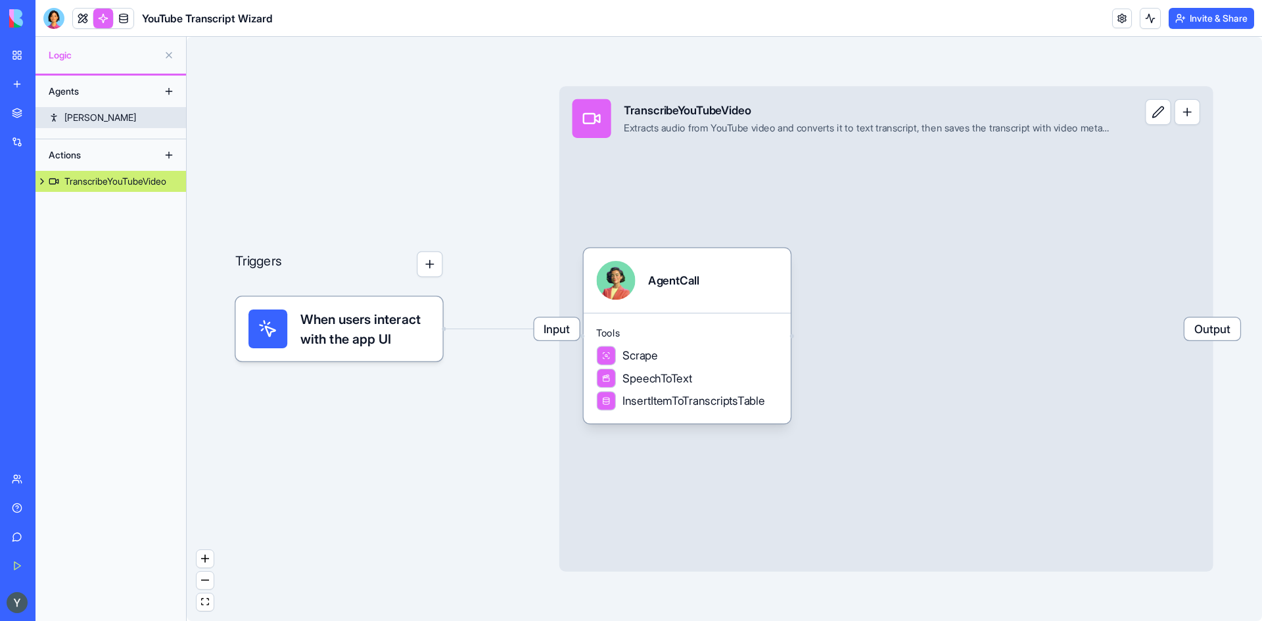
click at [94, 116] on link "[PERSON_NAME]" at bounding box center [110, 117] width 150 height 21
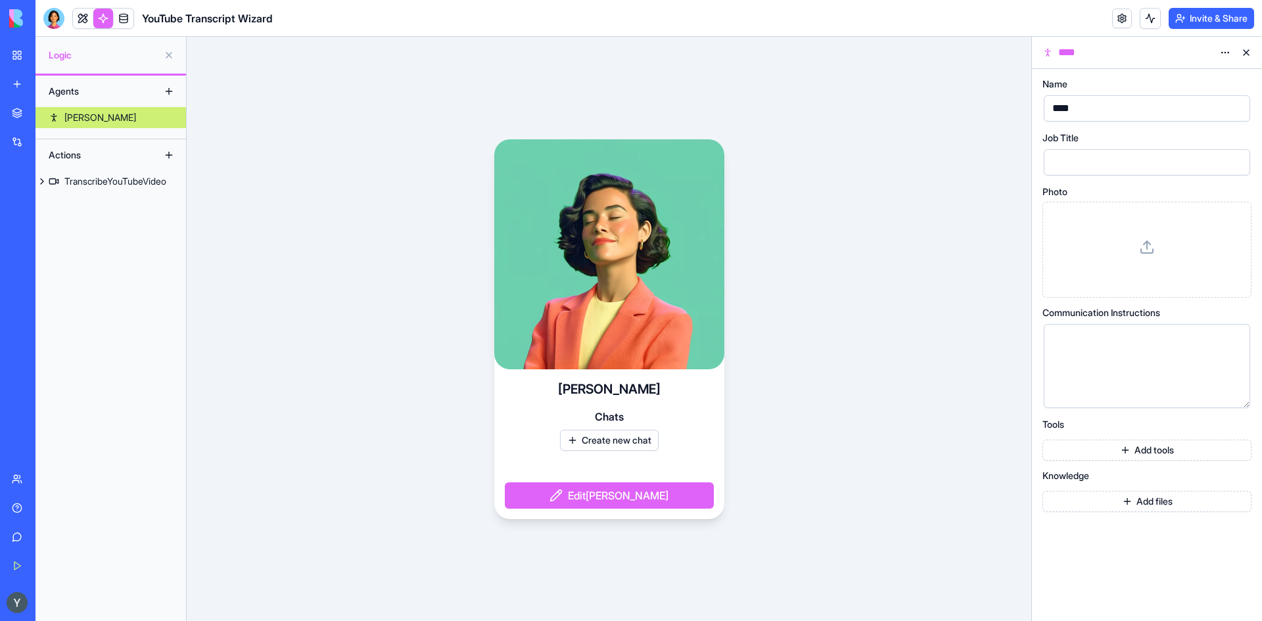
drag, startPoint x: 616, startPoint y: 243, endPoint x: 718, endPoint y: 256, distance: 102.7
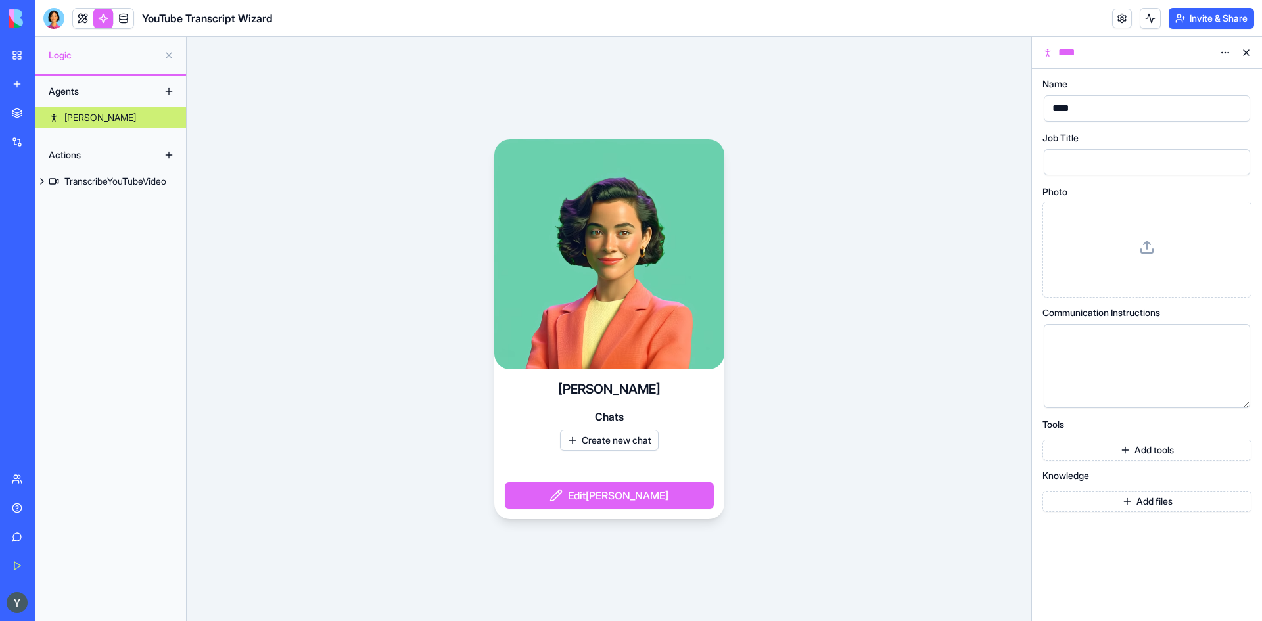
click at [718, 256] on video at bounding box center [609, 254] width 230 height 230
click at [11, 53] on link "My Workspace" at bounding box center [30, 55] width 53 height 26
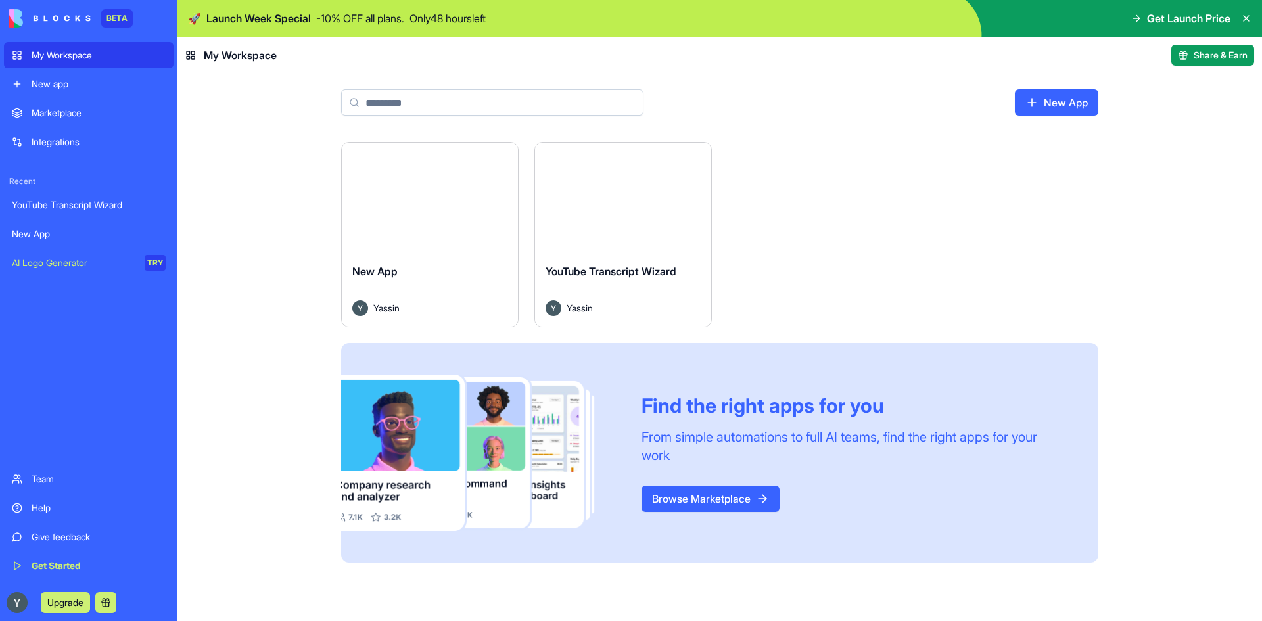
click at [74, 210] on div "YouTube Transcript Wizard" at bounding box center [89, 204] width 154 height 13
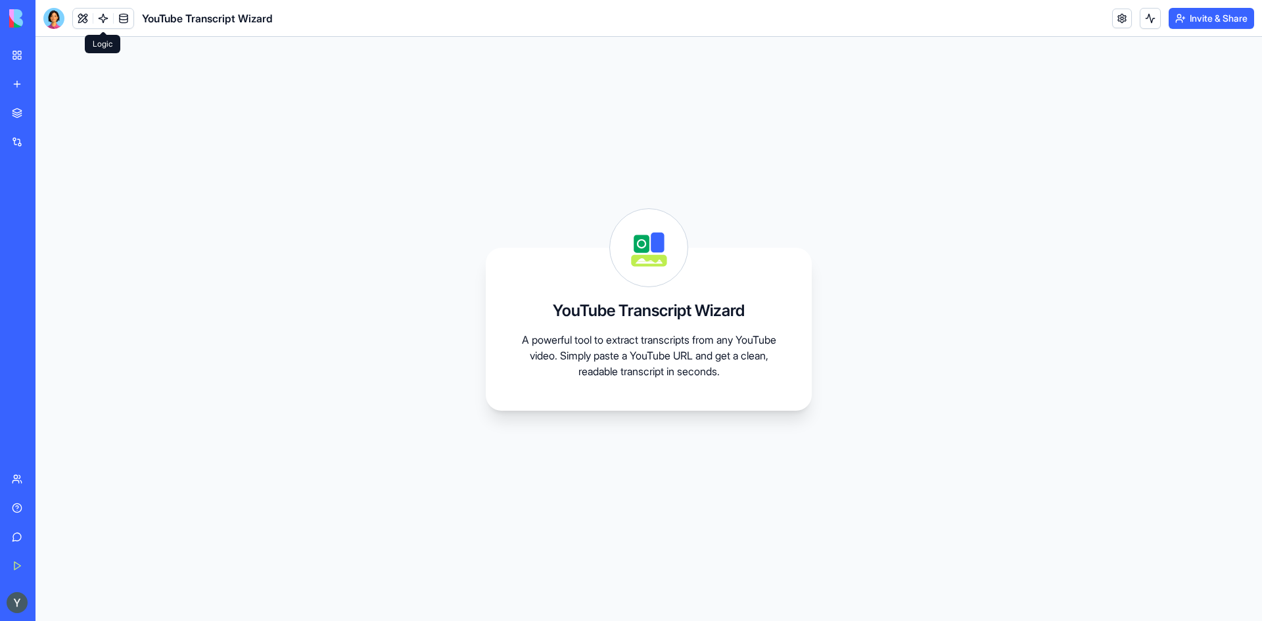
click at [104, 22] on link at bounding box center [103, 19] width 20 height 20
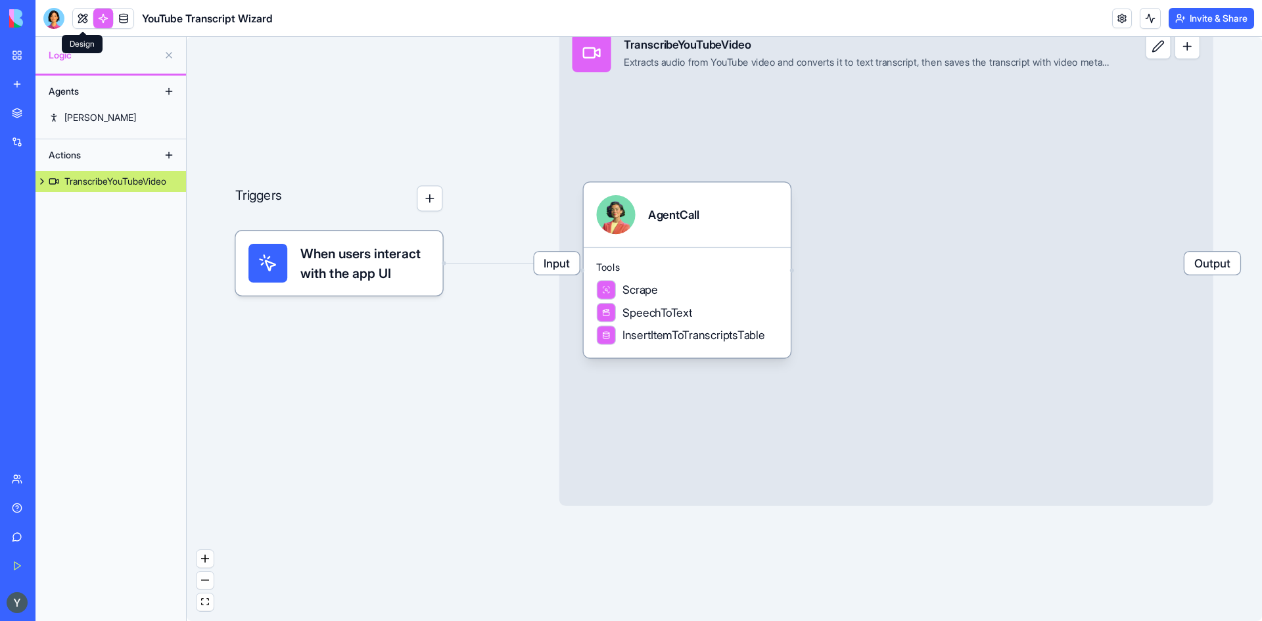
click at [80, 17] on link at bounding box center [83, 19] width 20 height 20
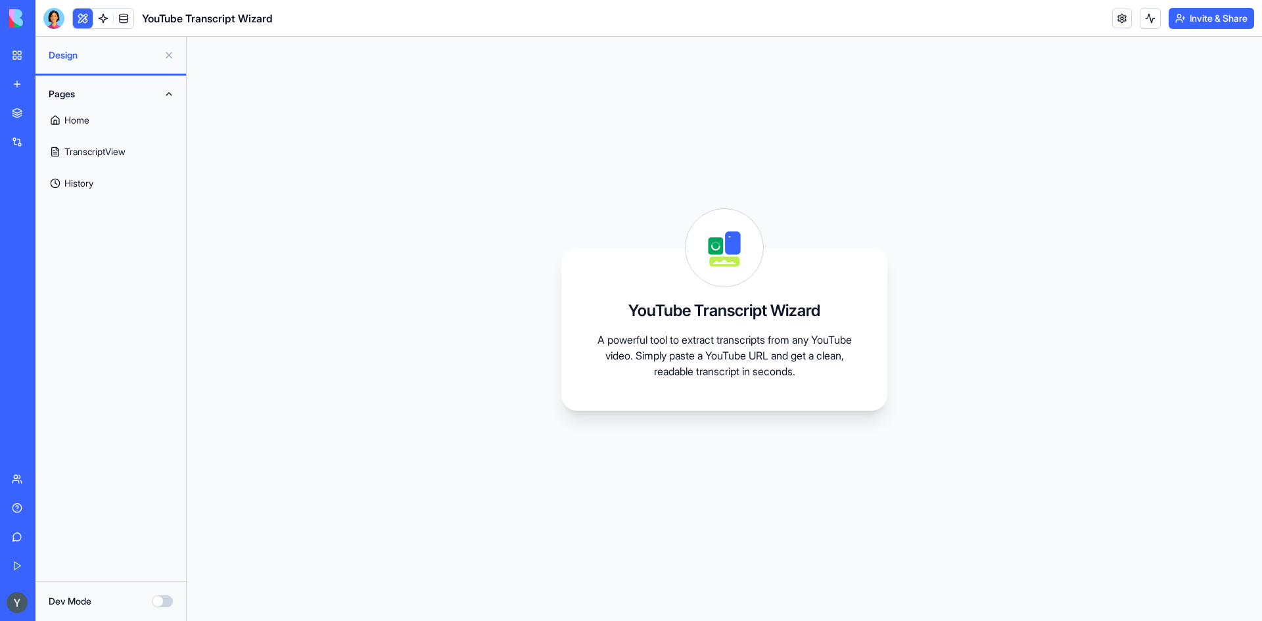
click at [101, 22] on link at bounding box center [103, 19] width 20 height 20
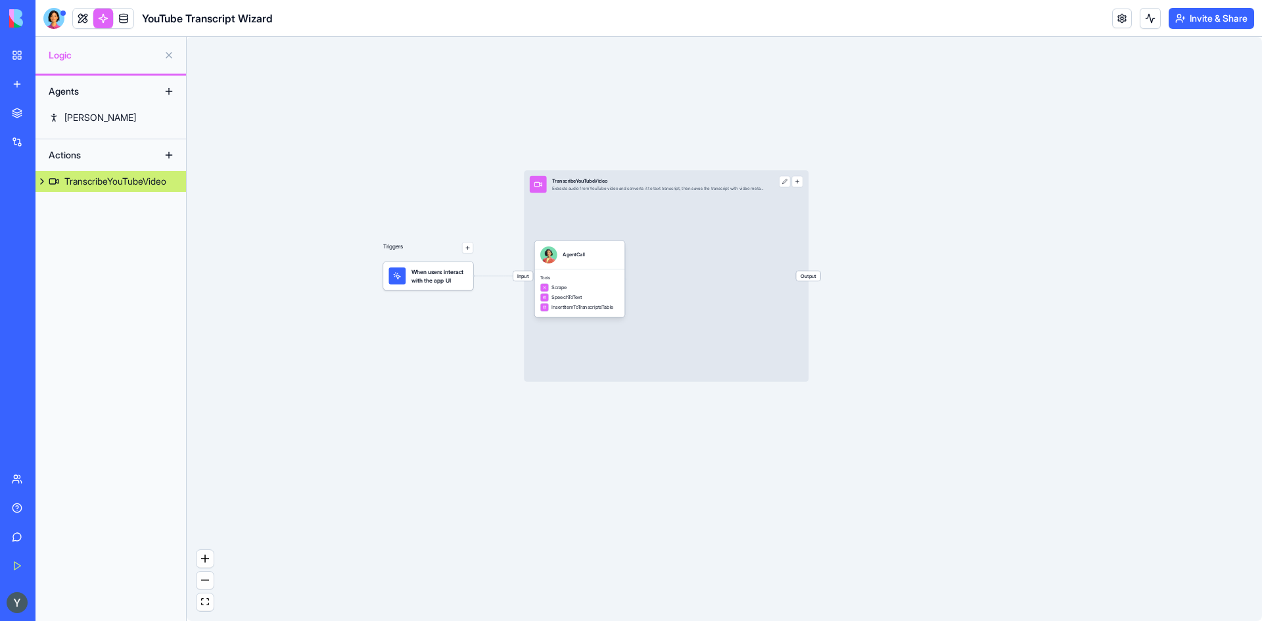
click at [85, 18] on span at bounding box center [82, 18] width 37 height 37
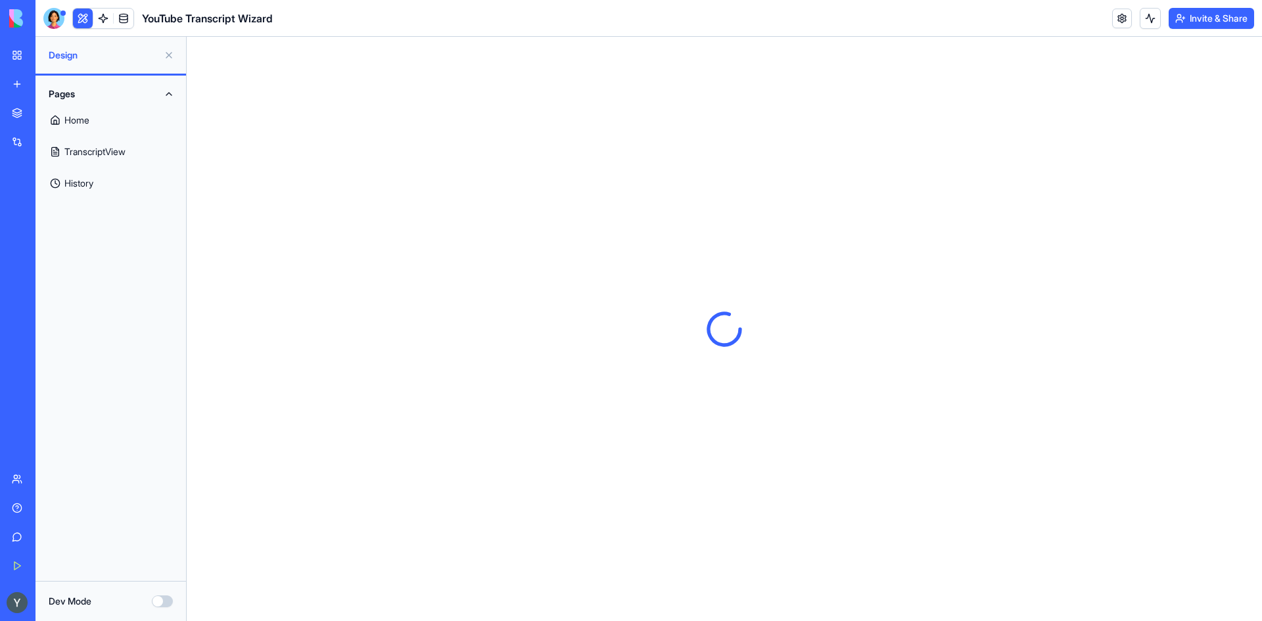
click at [81, 122] on link "Home" at bounding box center [110, 120] width 135 height 32
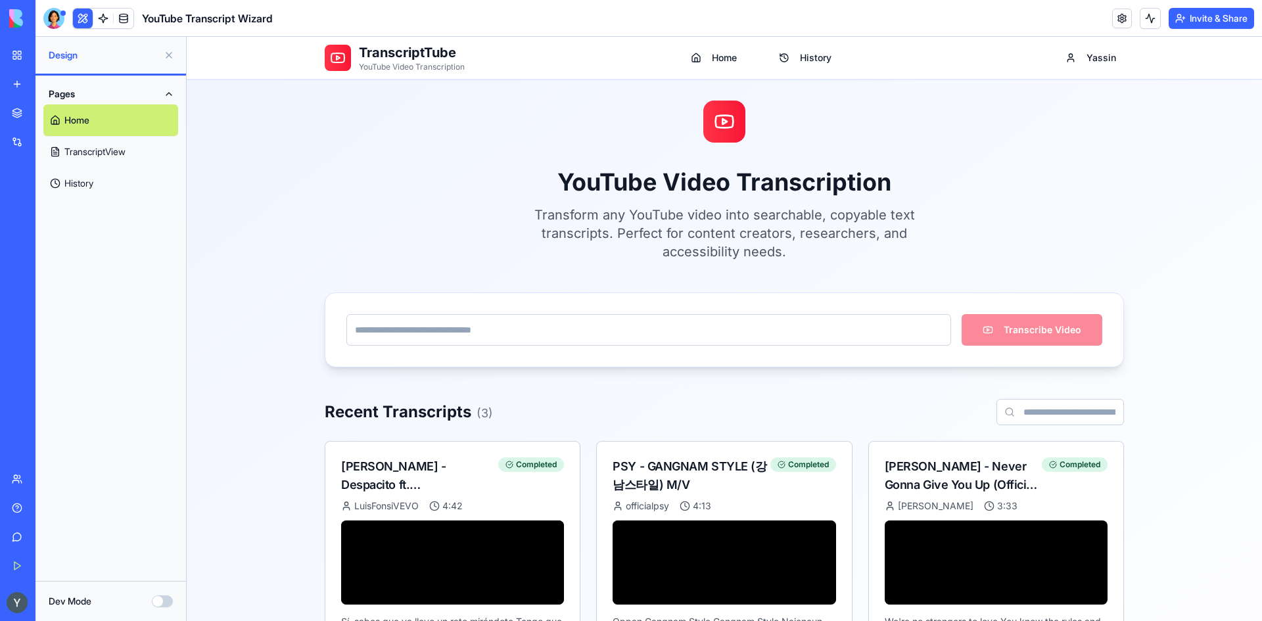
click at [516, 325] on input "url" at bounding box center [648, 330] width 605 height 32
click at [651, 332] on input "url" at bounding box center [648, 330] width 605 height 32
paste input "**********"
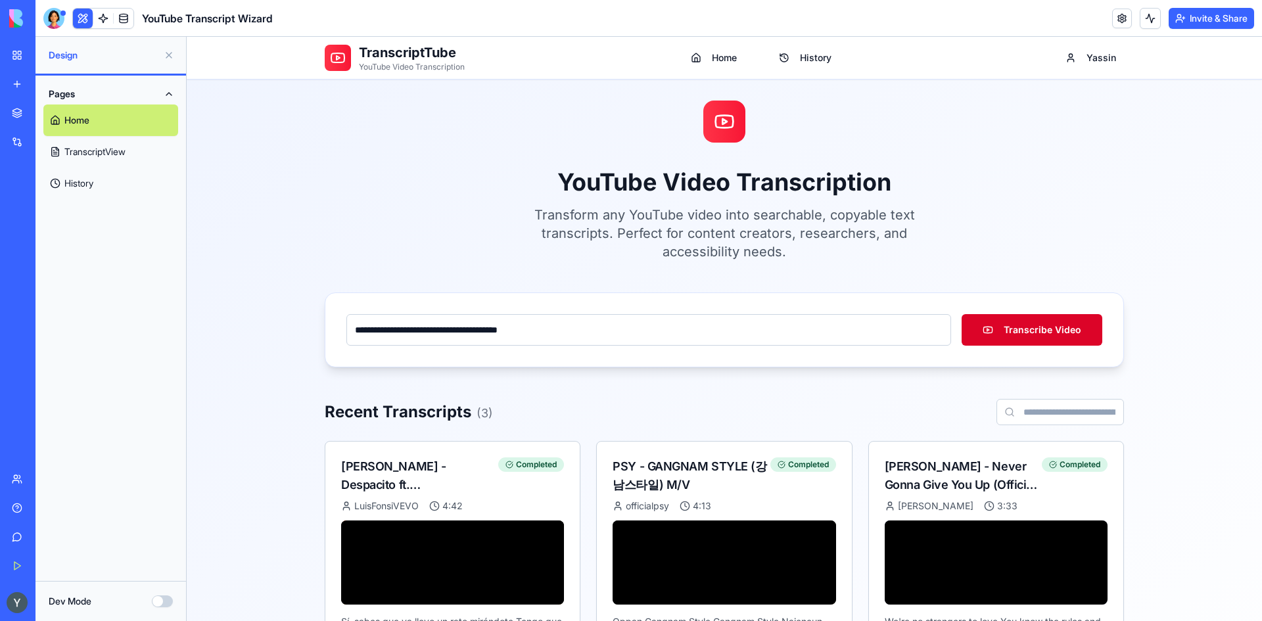
type input "**********"
click at [1030, 319] on button "Transcribe Video" at bounding box center [1031, 330] width 141 height 32
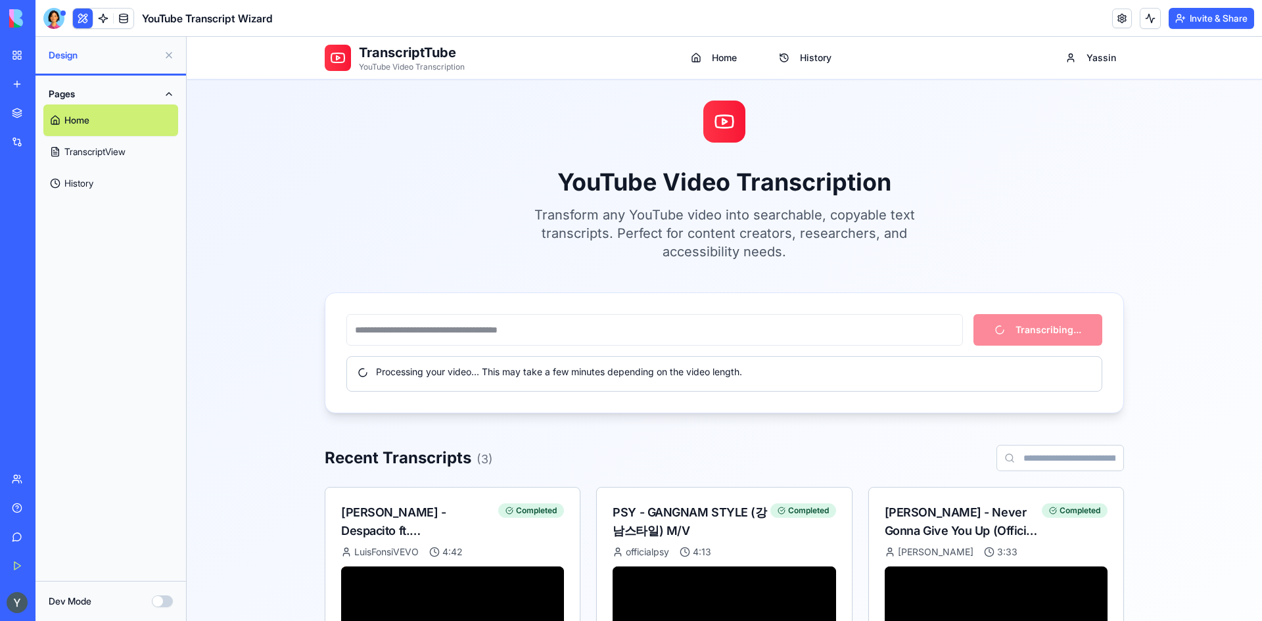
click at [160, 605] on button "Dev Mode" at bounding box center [162, 601] width 21 height 12
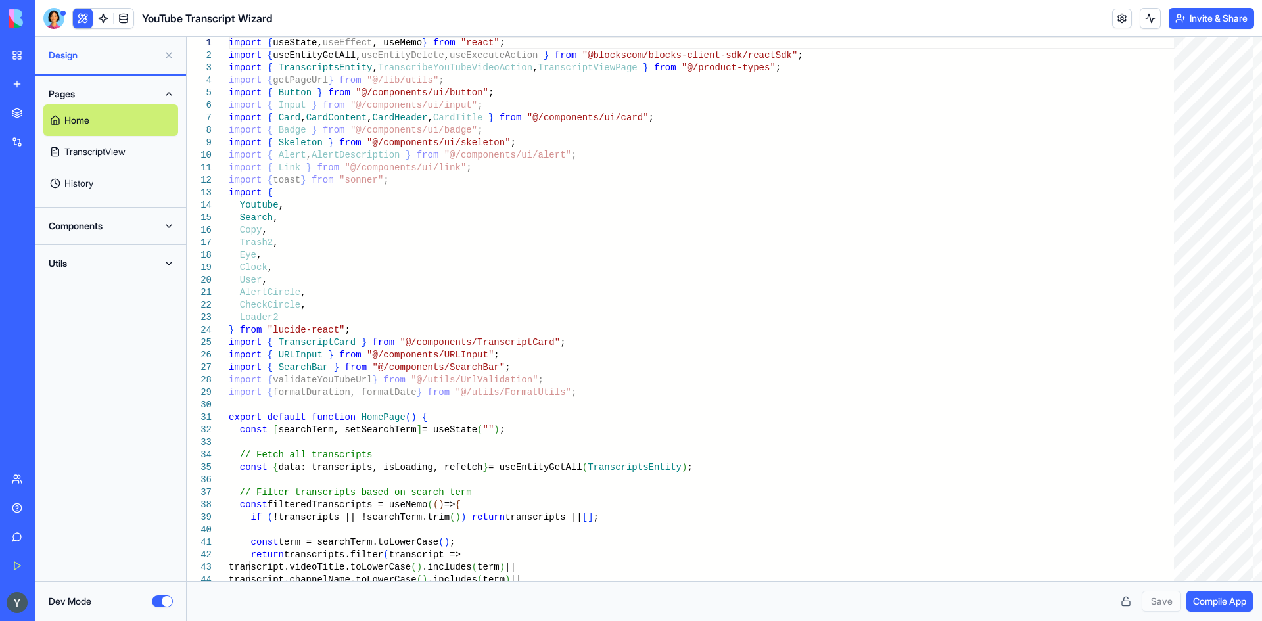
click at [164, 603] on button "Dev Mode" at bounding box center [162, 601] width 21 height 12
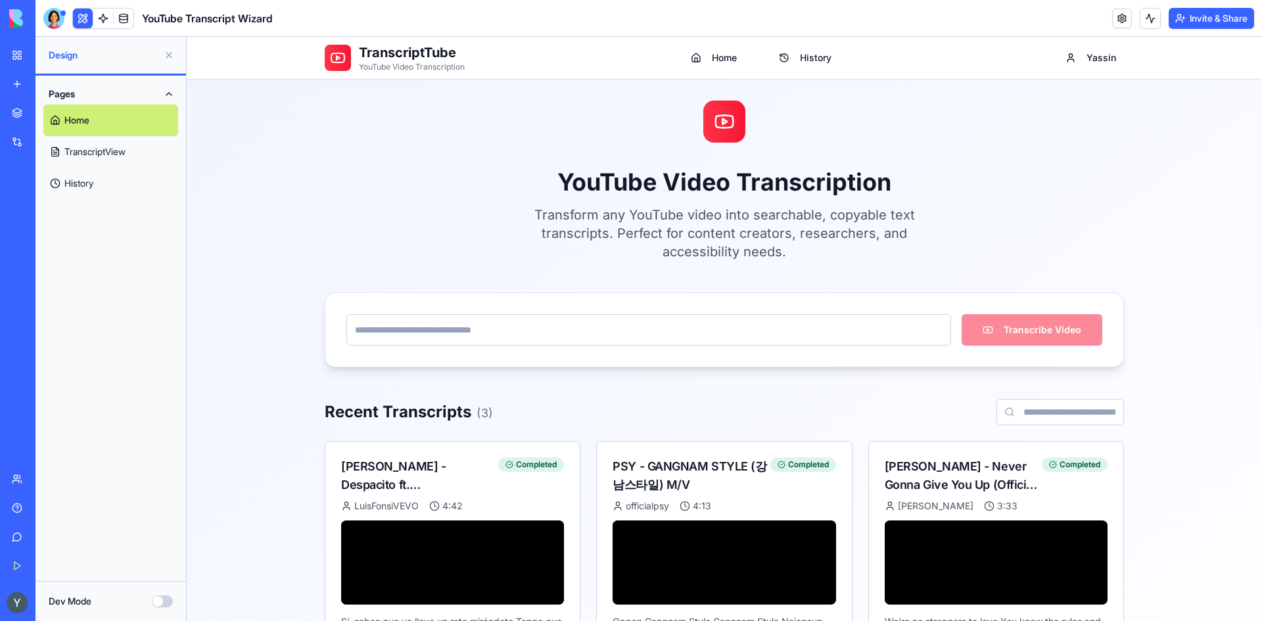
click at [539, 333] on input "url" at bounding box center [648, 330] width 605 height 32
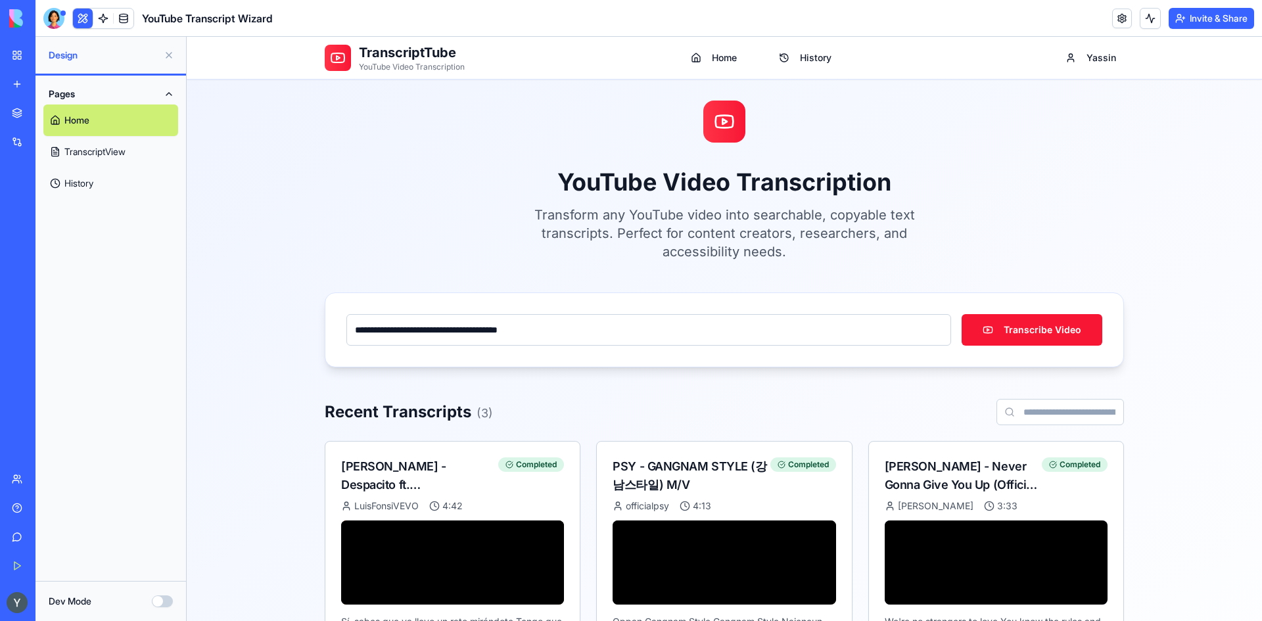
type input "**********"
click at [988, 328] on button "Transcribe Video" at bounding box center [1031, 330] width 141 height 32
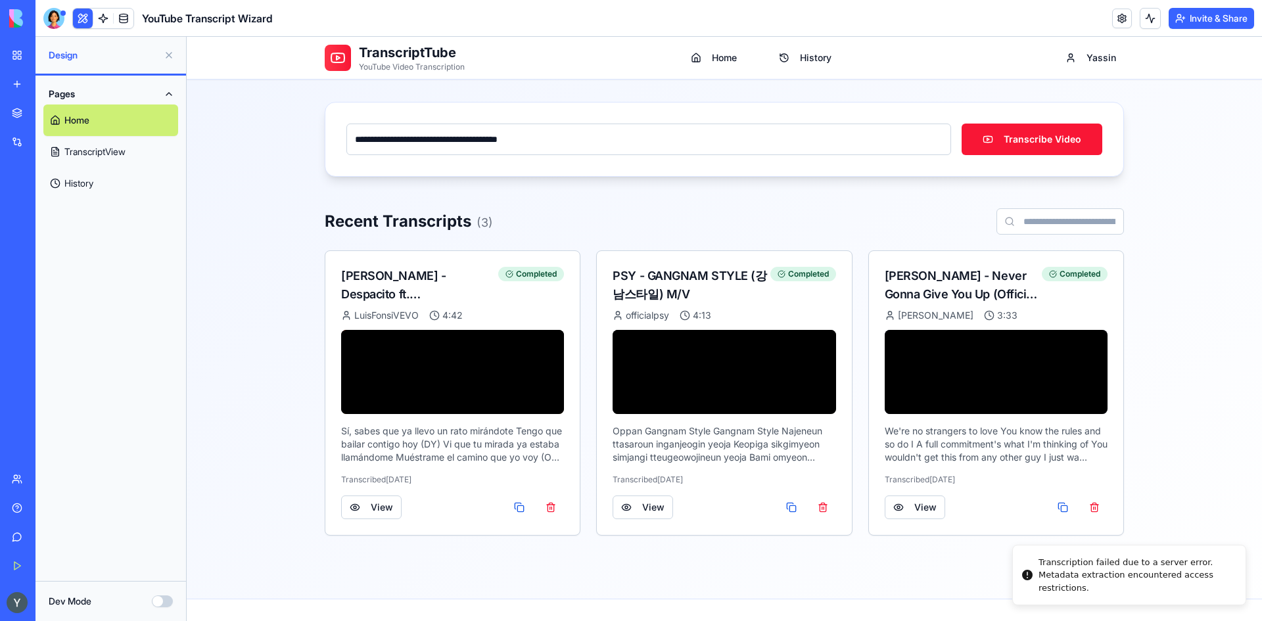
scroll to position [224, 0]
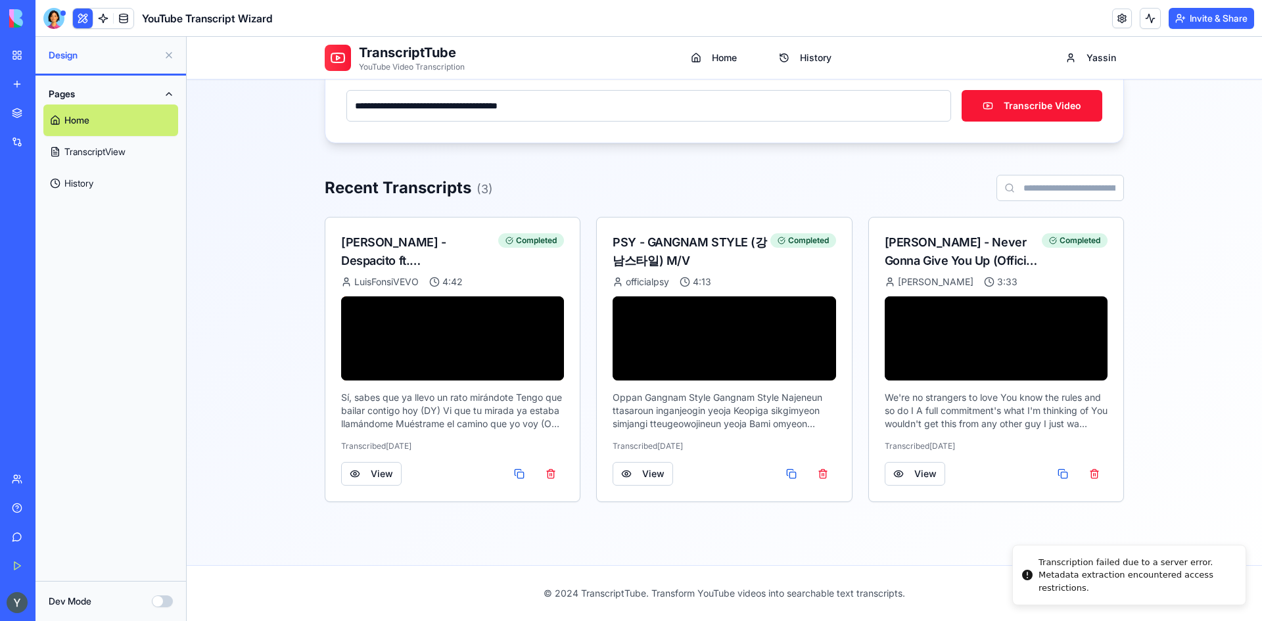
drag, startPoint x: 607, startPoint y: 206, endPoint x: 599, endPoint y: 269, distance: 63.6
click at [77, 150] on link "TranscriptView" at bounding box center [110, 152] width 135 height 32
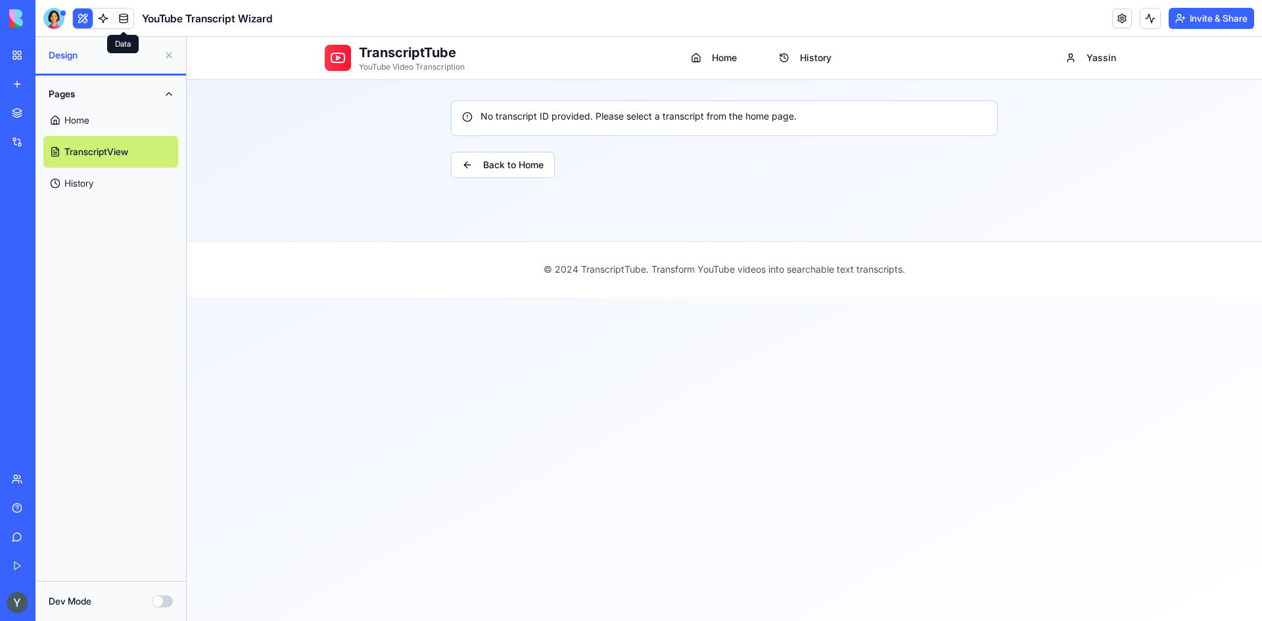
click at [108, 24] on span at bounding box center [123, 18] width 37 height 37
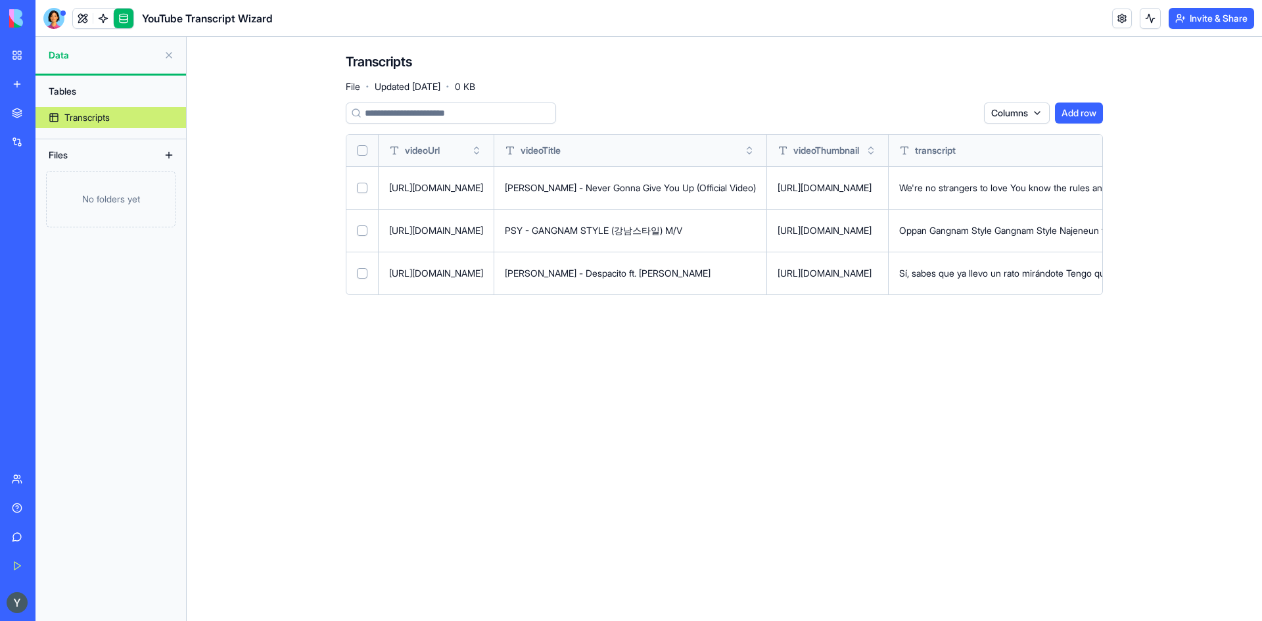
click at [104, 20] on link at bounding box center [103, 19] width 20 height 20
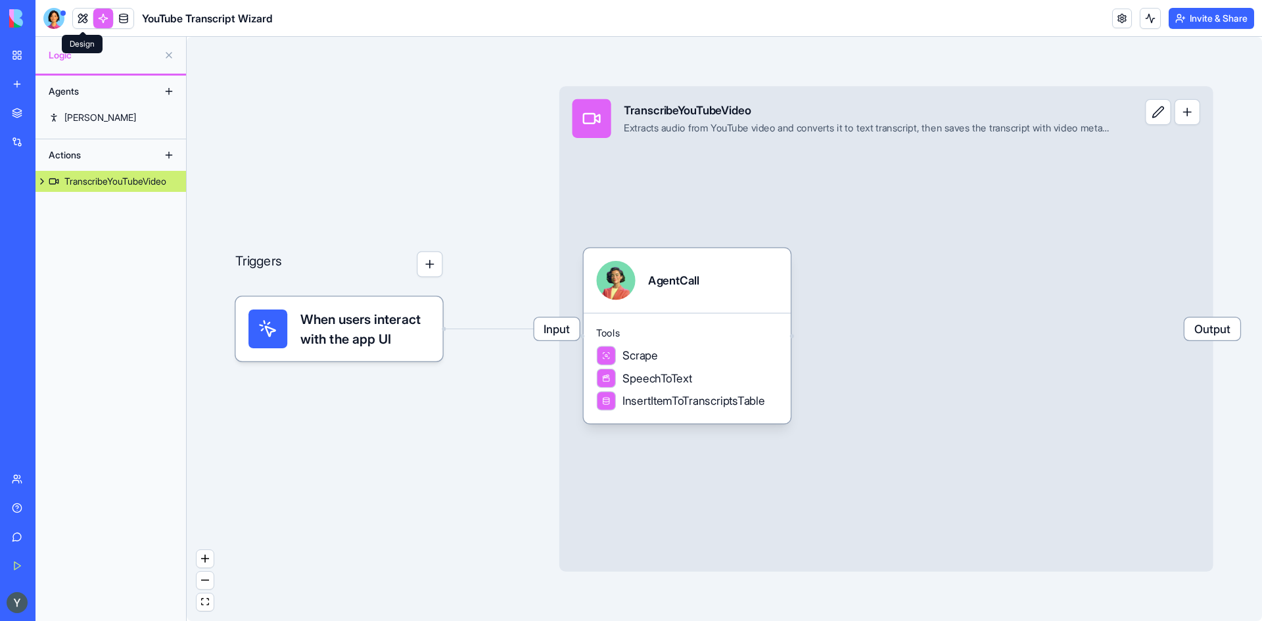
click at [82, 24] on link at bounding box center [83, 19] width 20 height 20
